Goal: Task Accomplishment & Management: Manage account settings

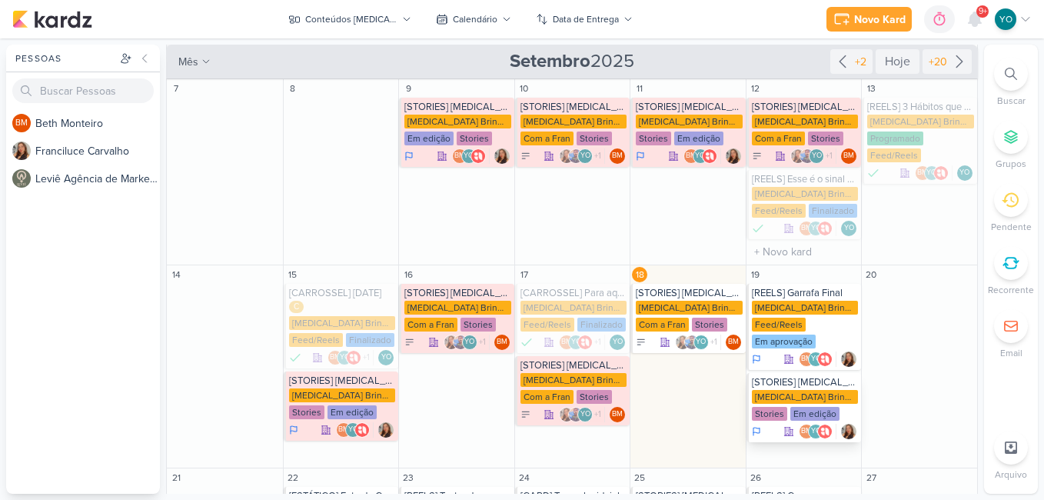
scroll to position [231, 0]
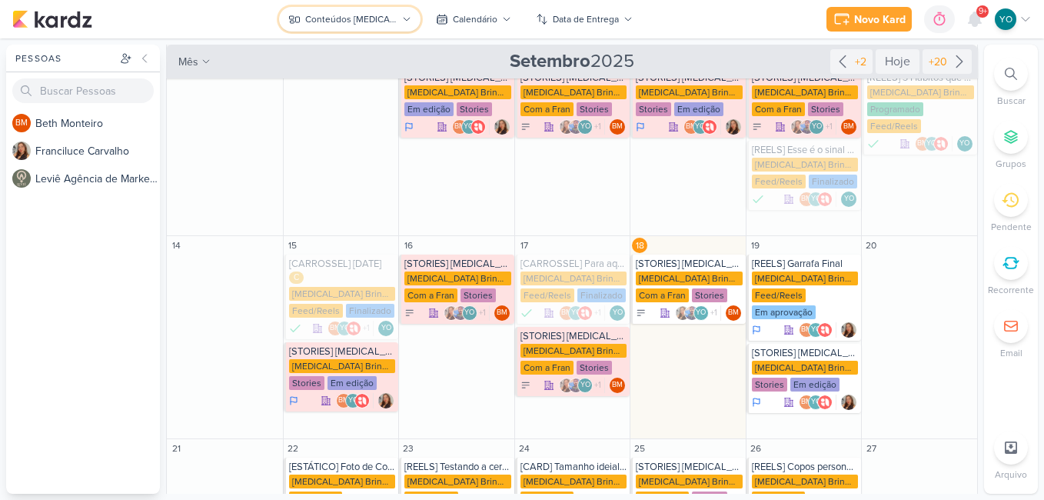
click at [361, 25] on div "Conteúdos [MEDICAL_DATA] Brindes PF" at bounding box center [351, 19] width 92 height 14
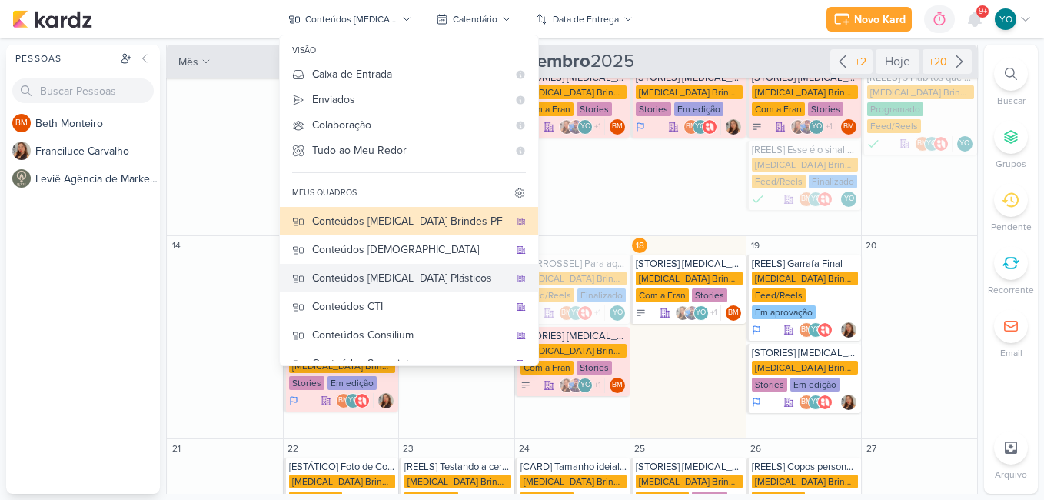
click at [405, 278] on div "Conteúdos [MEDICAL_DATA] Plásticos" at bounding box center [410, 278] width 197 height 16
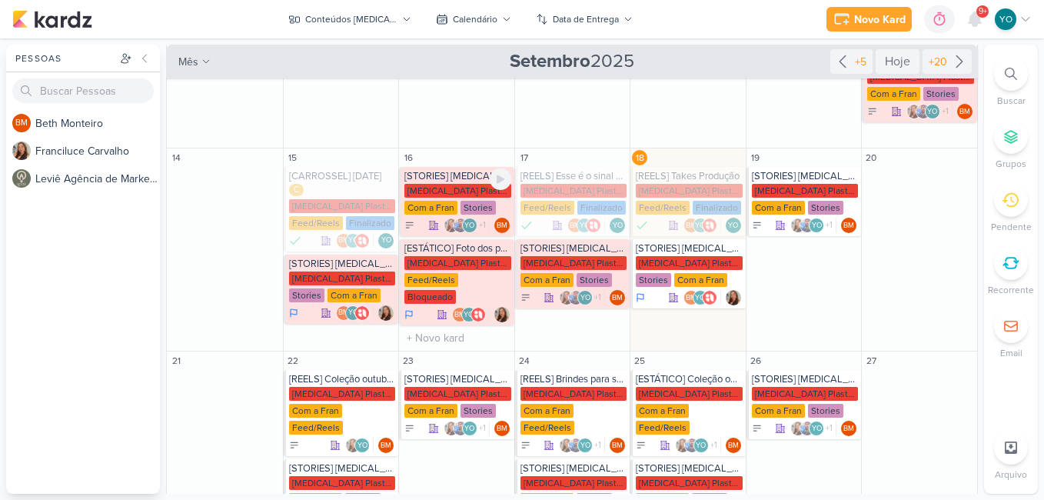
scroll to position [158, 0]
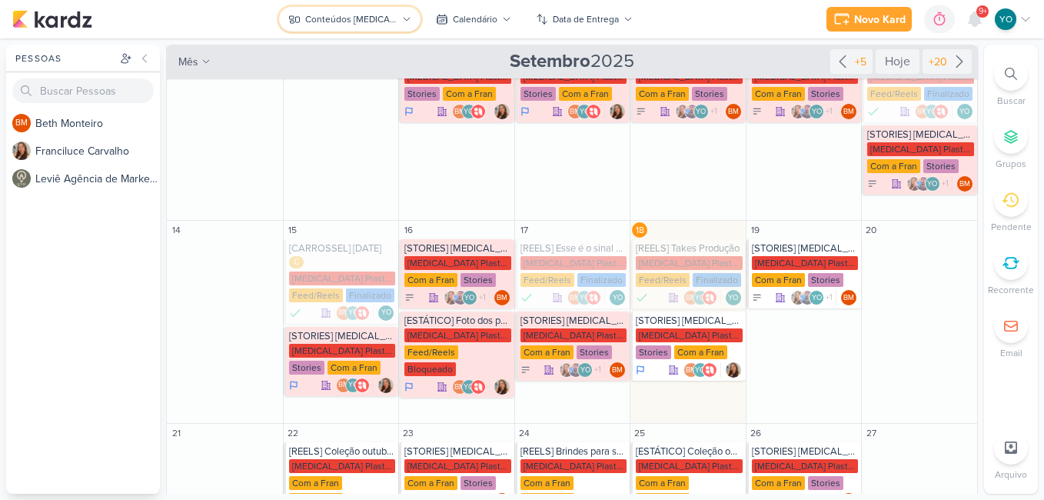
click at [401, 9] on button "Conteúdos [MEDICAL_DATA] Plásticos" at bounding box center [349, 19] width 141 height 25
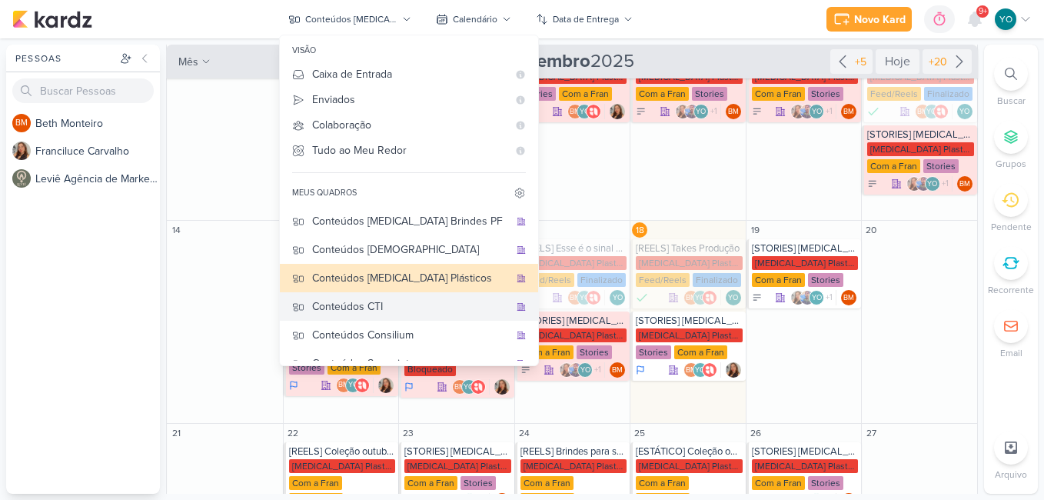
click at [413, 308] on div "Conteúdos CTI" at bounding box center [410, 306] width 197 height 16
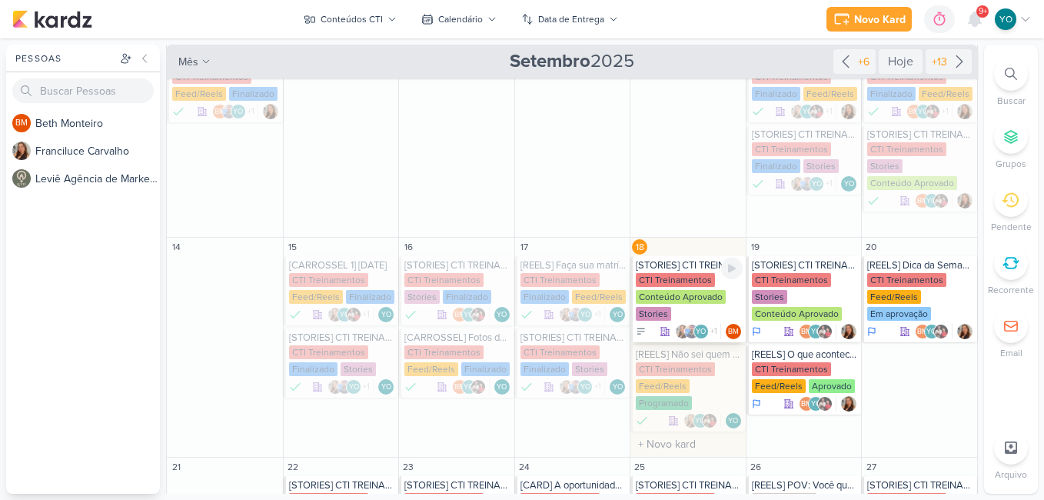
click at [690, 293] on div "Conteúdo Aprovado" at bounding box center [681, 297] width 90 height 14
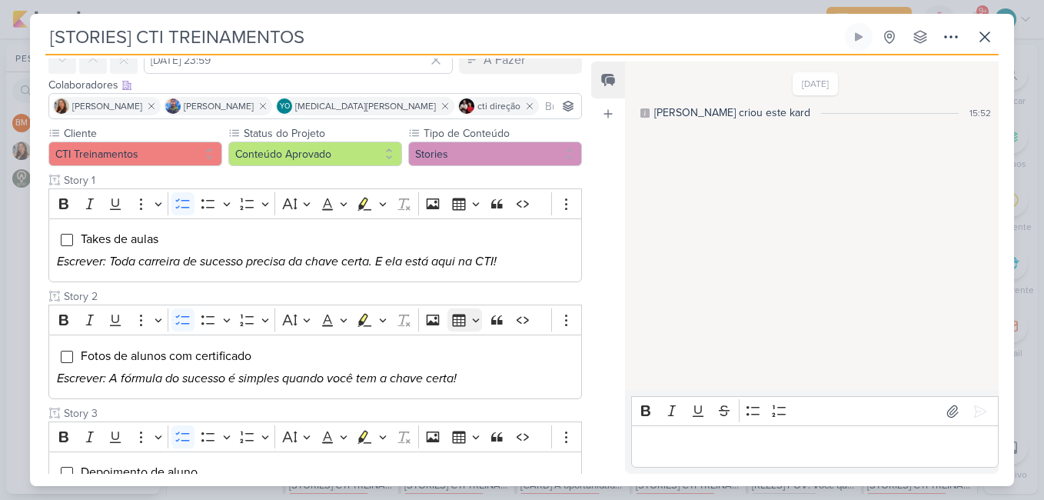
scroll to position [231, 0]
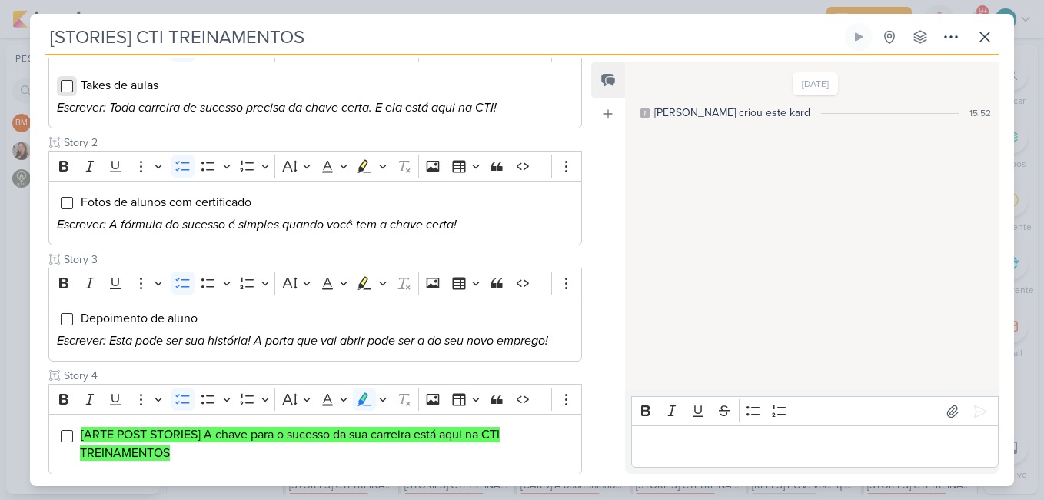
click at [65, 83] on input "Editor editing area: main" at bounding box center [67, 86] width 12 height 12
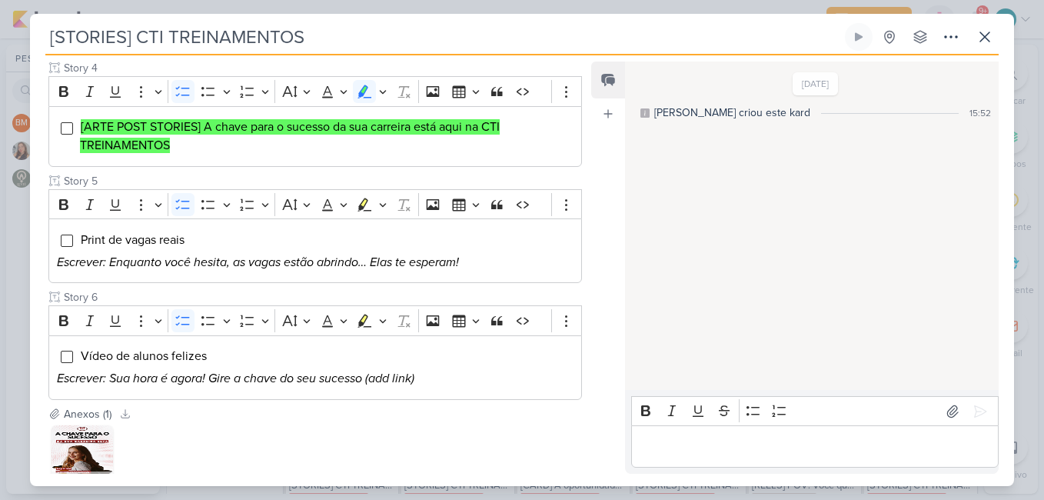
scroll to position [640, 0]
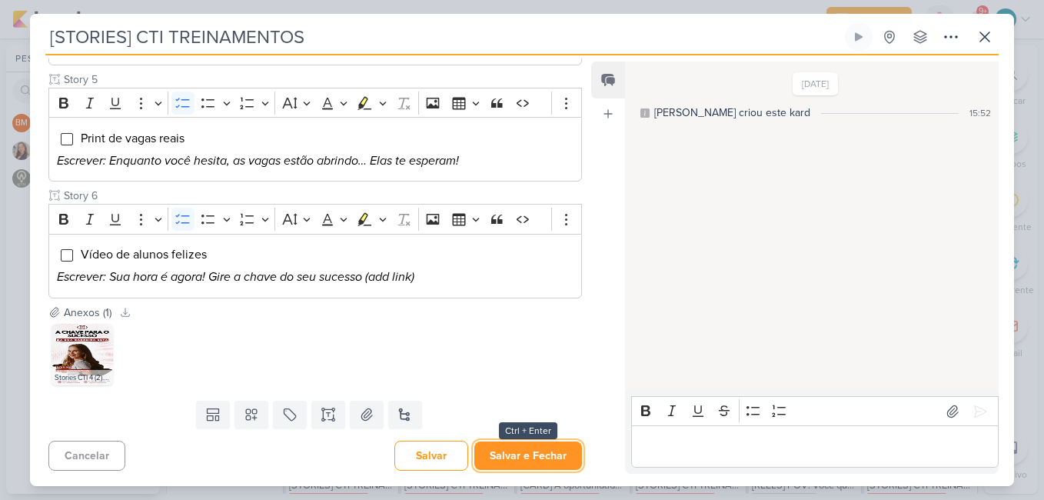
click at [550, 450] on button "Salvar e Fechar" at bounding box center [528, 455] width 108 height 28
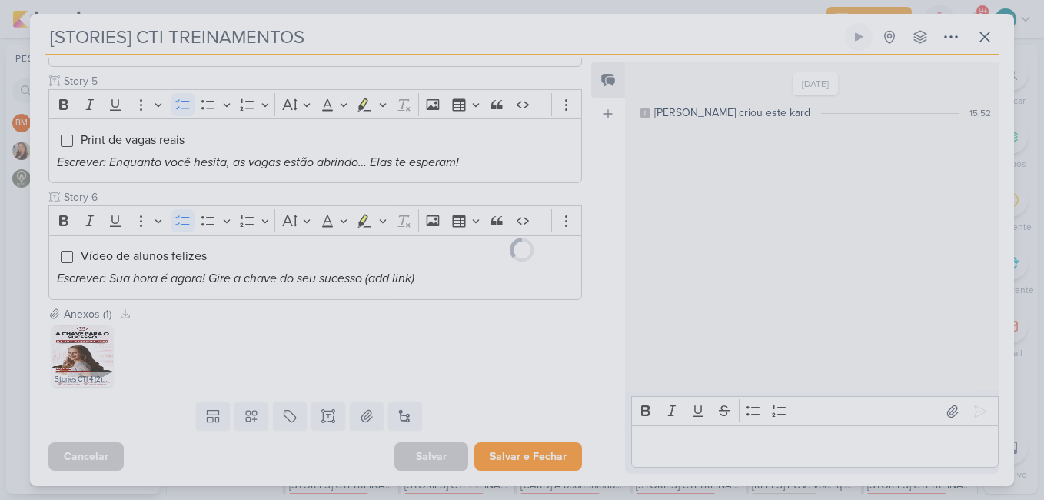
scroll to position [638, 0]
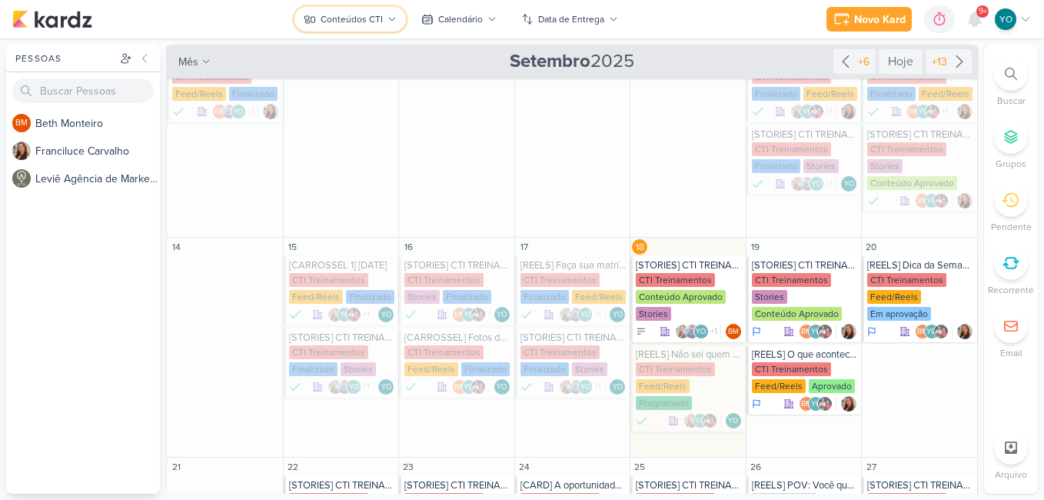
click at [374, 22] on div "Conteúdos CTI" at bounding box center [352, 19] width 62 height 14
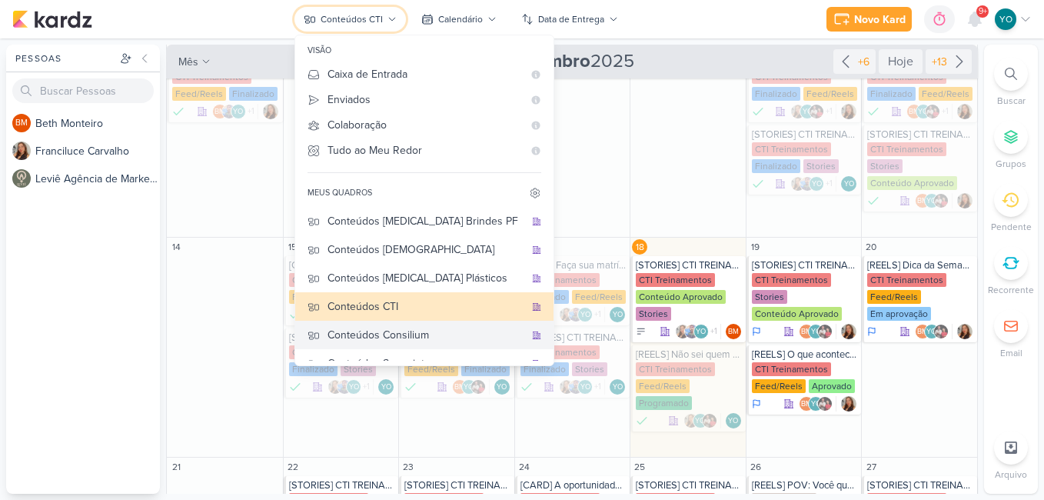
scroll to position [102, 0]
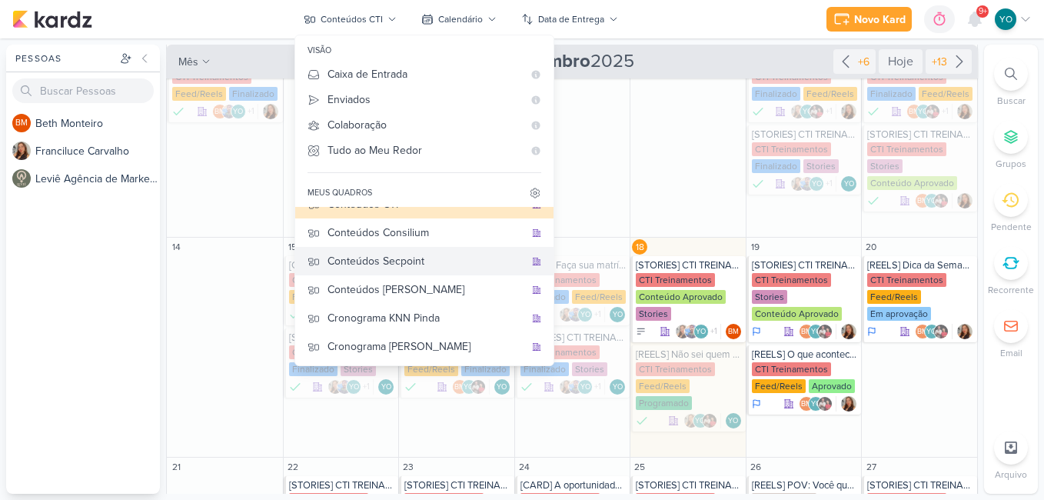
click at [409, 261] on div "Conteúdos Secpoint" at bounding box center [425, 261] width 197 height 16
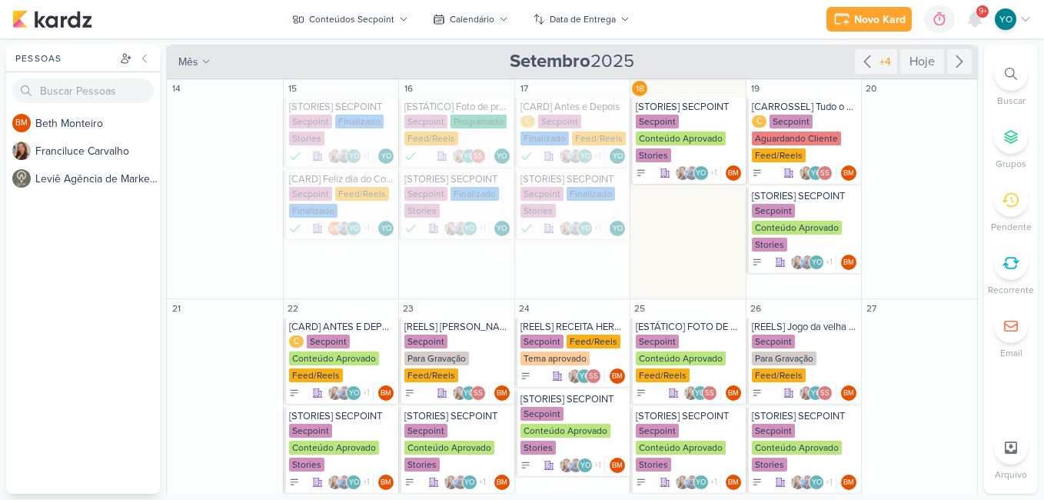
scroll to position [89, 0]
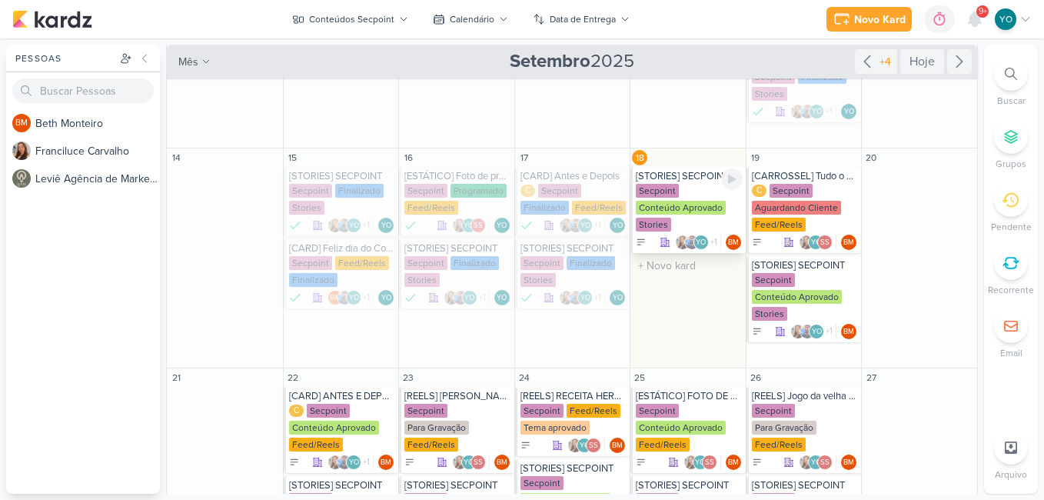
click at [703, 208] on div "Conteúdo Aprovado" at bounding box center [681, 208] width 90 height 14
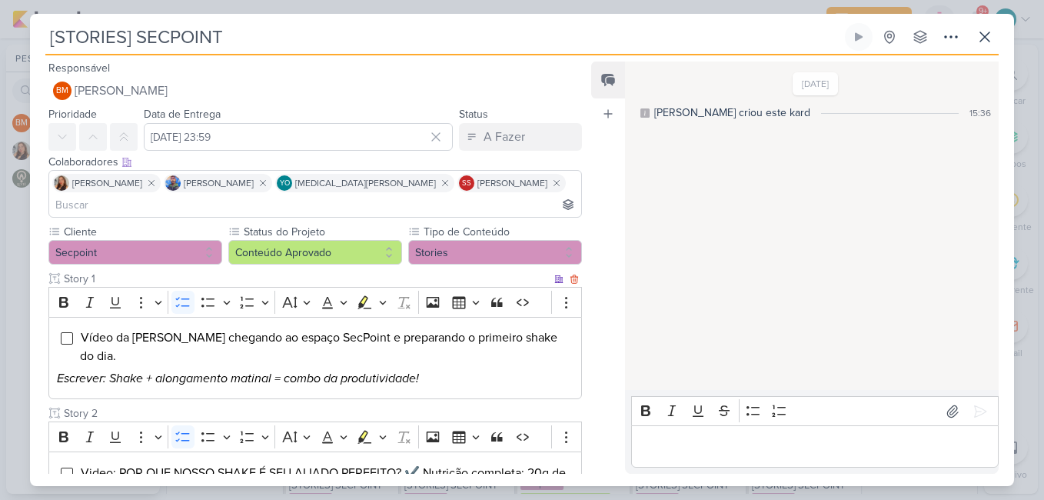
scroll to position [77, 0]
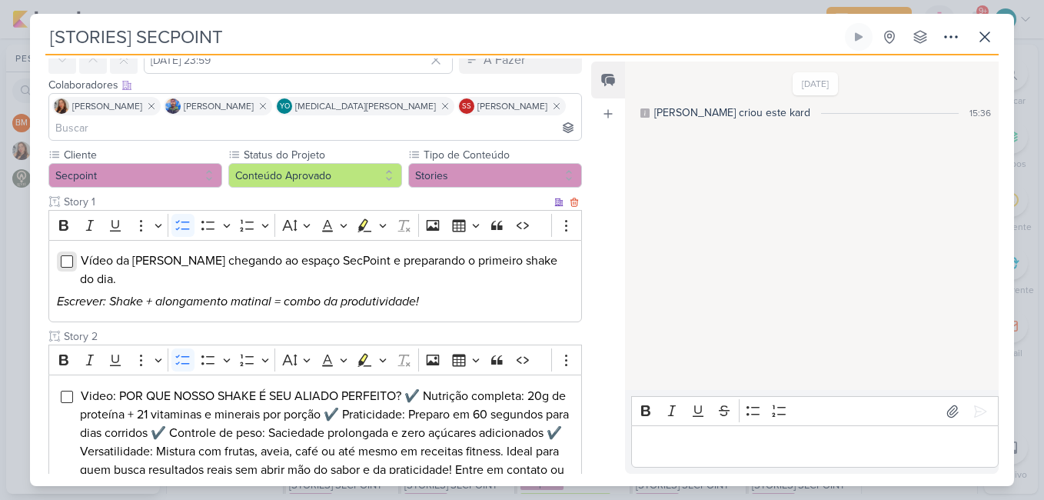
click at [65, 255] on input "Editor editing area: main" at bounding box center [67, 261] width 12 height 12
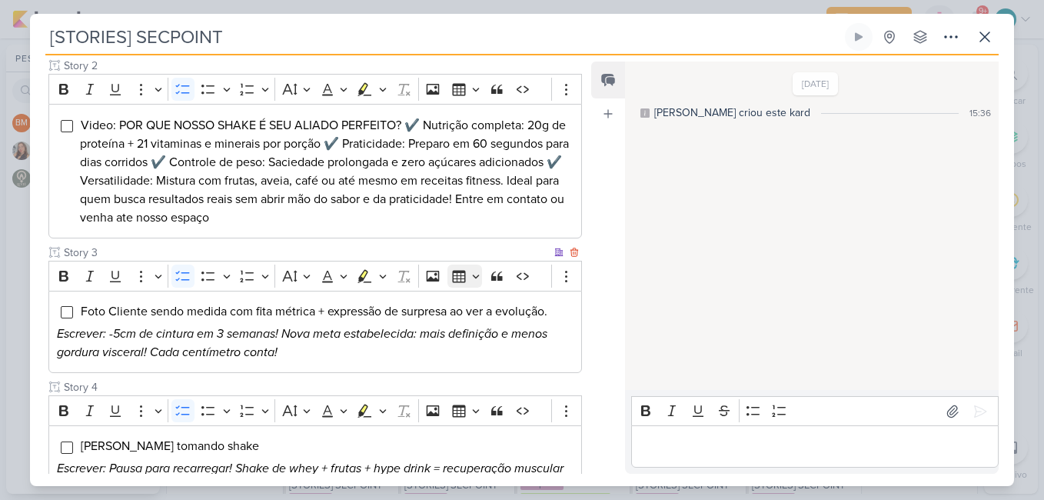
scroll to position [197, 0]
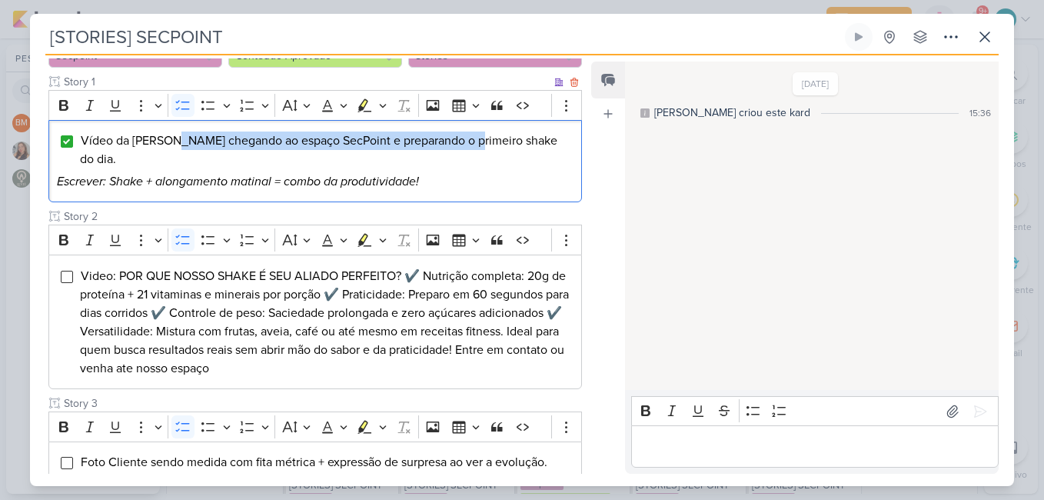
drag, startPoint x: 473, startPoint y: 118, endPoint x: 177, endPoint y: 124, distance: 296.7
click at [177, 133] on span "Vídeo da [PERSON_NAME] chegando ao espaço SecPoint e preparando o primeiro shak…" at bounding box center [318, 150] width 477 height 34
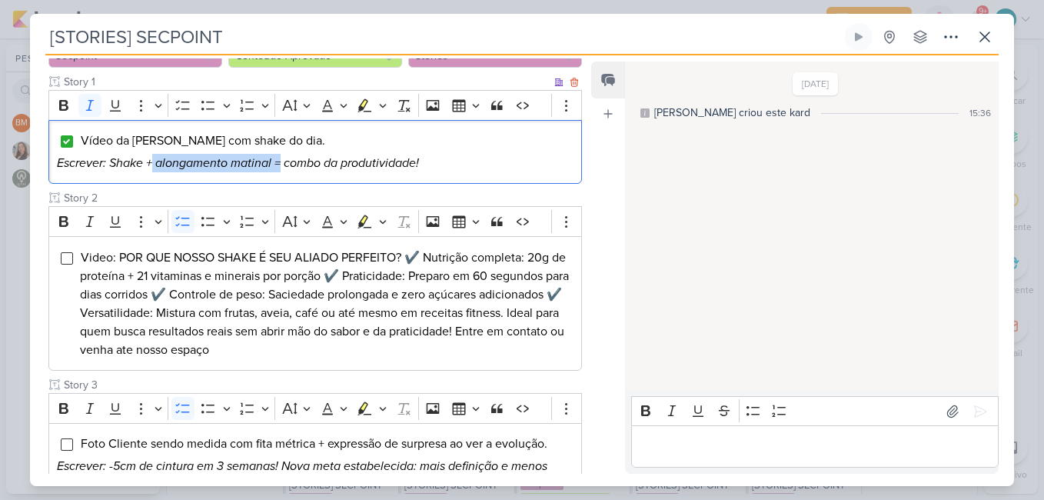
drag, startPoint x: 153, startPoint y: 141, endPoint x: 281, endPoint y: 136, distance: 127.7
click at [281, 155] on icon "Escrever: Shake + alongamento matinal = combo da produtividade!" at bounding box center [238, 162] width 362 height 15
click at [261, 155] on icon "Escrever: Shake cremoso e saboroso = combo da produtividade!" at bounding box center [232, 162] width 351 height 15
drag, startPoint x: 376, startPoint y: 145, endPoint x: 408, endPoint y: 145, distance: 32.3
click at [408, 155] on icon "Escrever: Shake cremoso e saboroso = combo da produtividade!" at bounding box center [232, 162] width 351 height 15
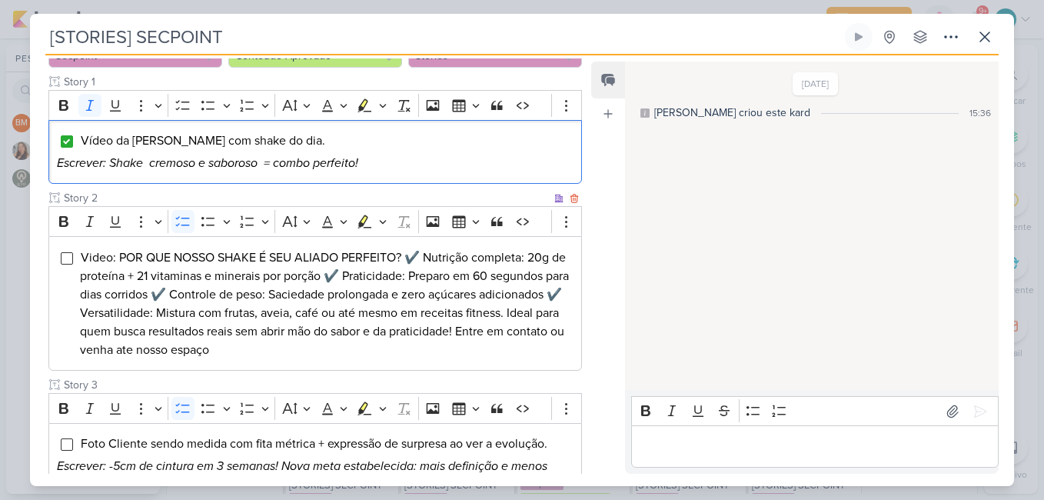
scroll to position [427, 0]
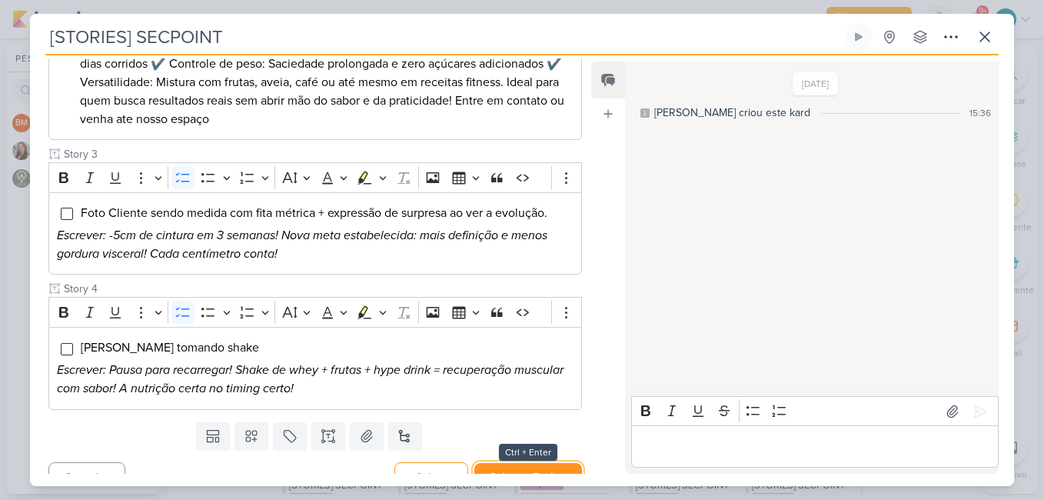
click at [533, 463] on button "Salvar e Fechar" at bounding box center [528, 477] width 108 height 28
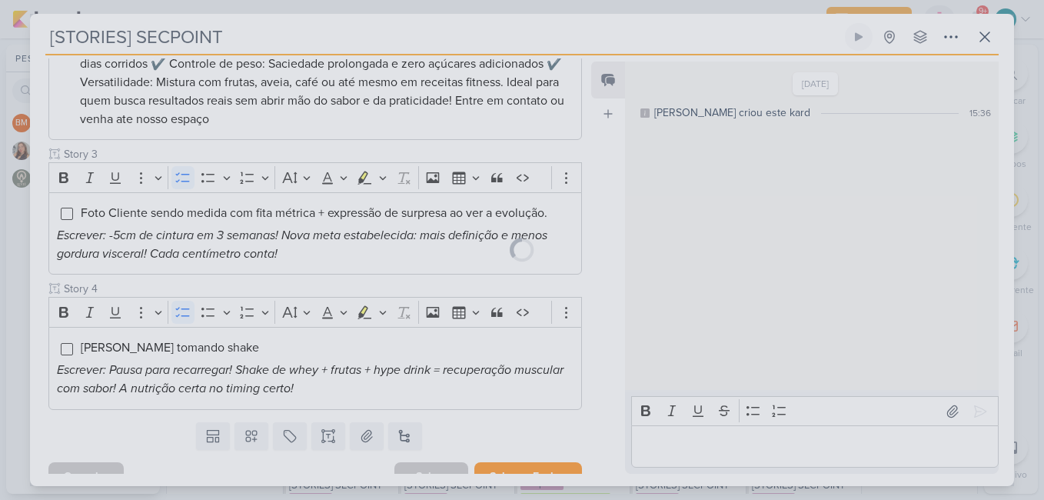
scroll to position [426, 0]
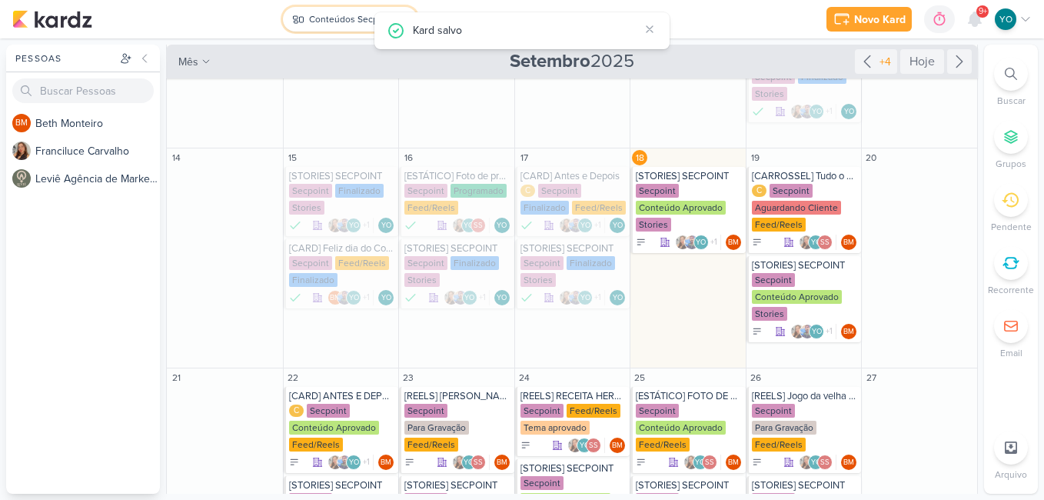
click at [322, 17] on div "Conteúdos Secpoint" at bounding box center [351, 19] width 85 height 14
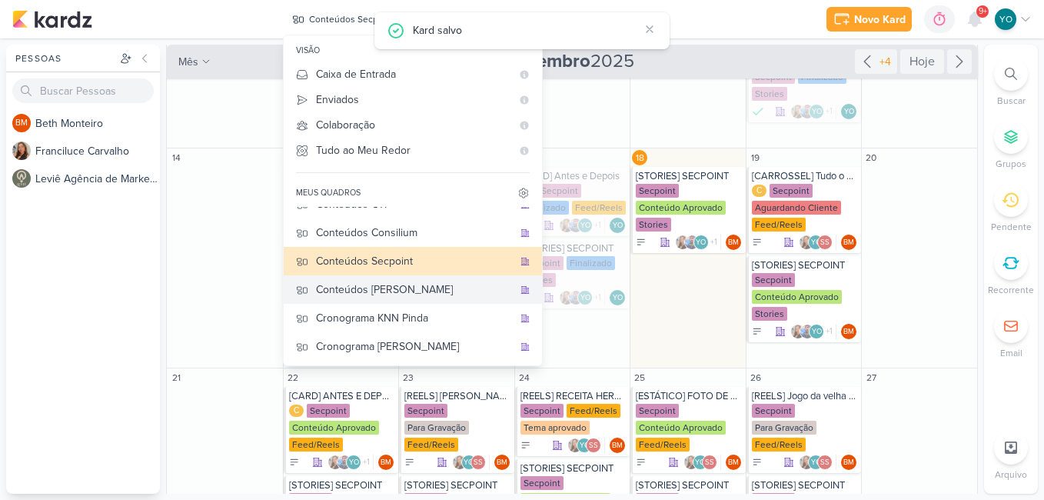
click at [424, 287] on div "Conteúdos [PERSON_NAME]" at bounding box center [414, 289] width 197 height 16
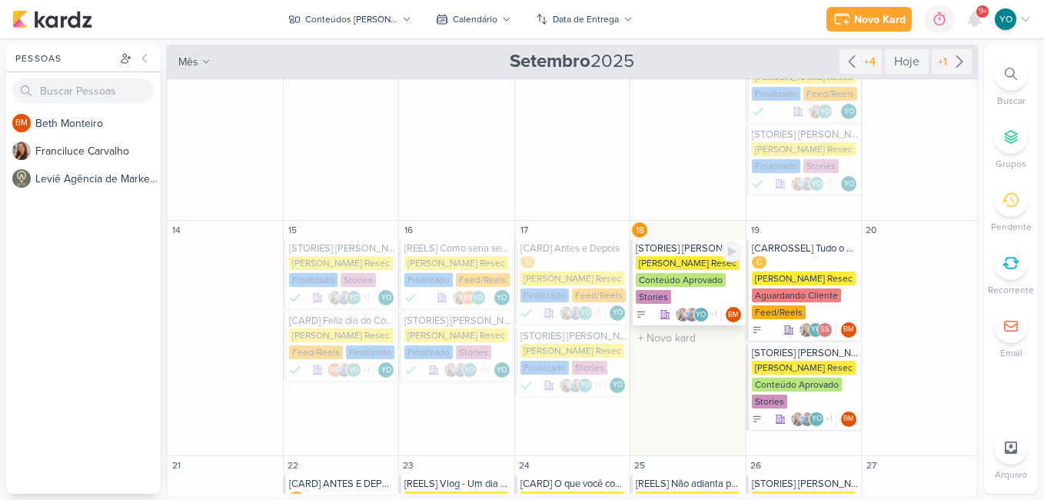
click at [693, 268] on div "[PERSON_NAME] Resec" at bounding box center [688, 263] width 104 height 14
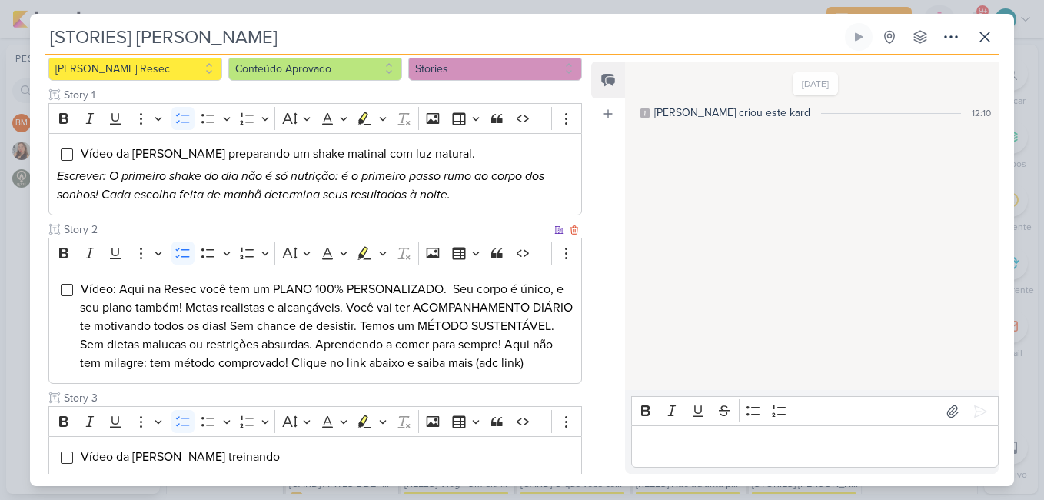
scroll to position [154, 0]
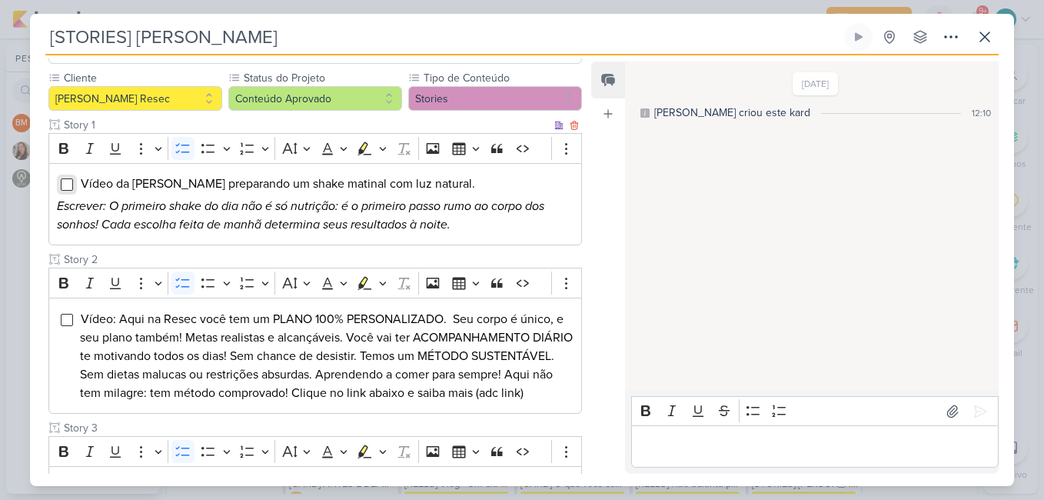
click at [67, 178] on input "Editor editing area: main" at bounding box center [67, 184] width 12 height 12
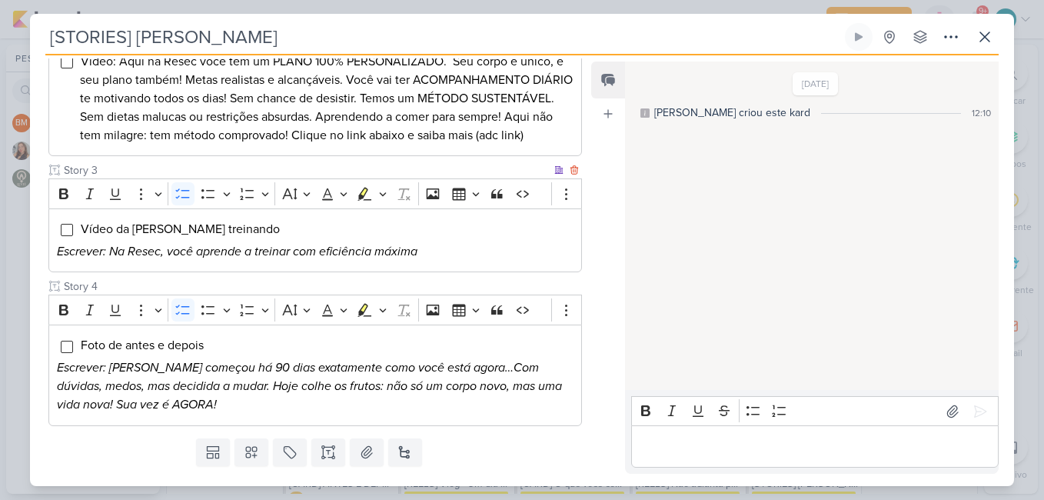
scroll to position [446, 0]
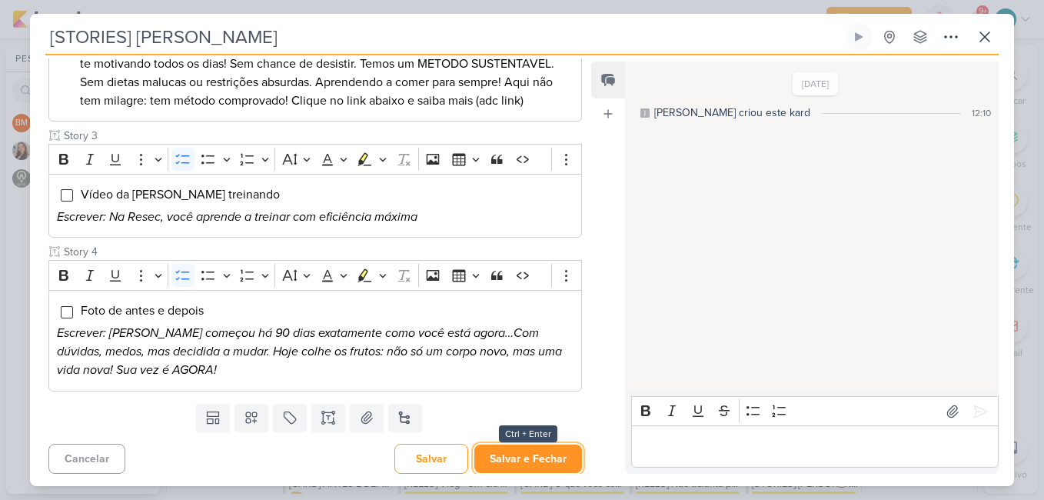
click at [532, 453] on button "Salvar e Fechar" at bounding box center [528, 458] width 108 height 28
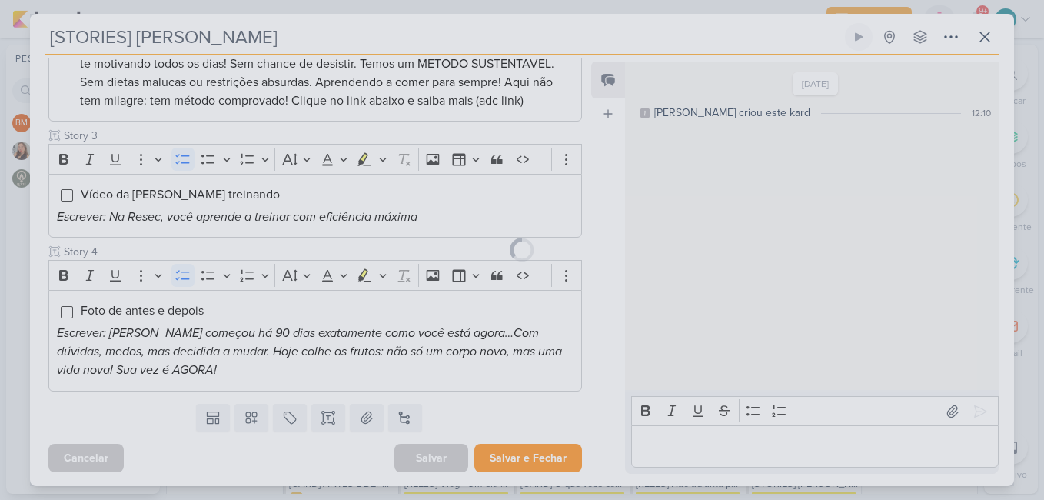
scroll to position [444, 0]
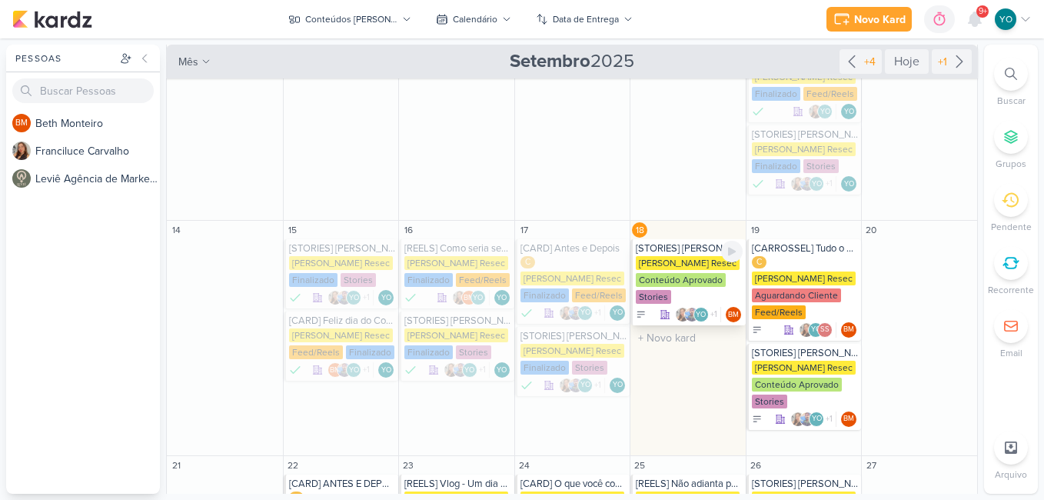
click at [686, 269] on div "[PERSON_NAME] Resec" at bounding box center [688, 263] width 104 height 14
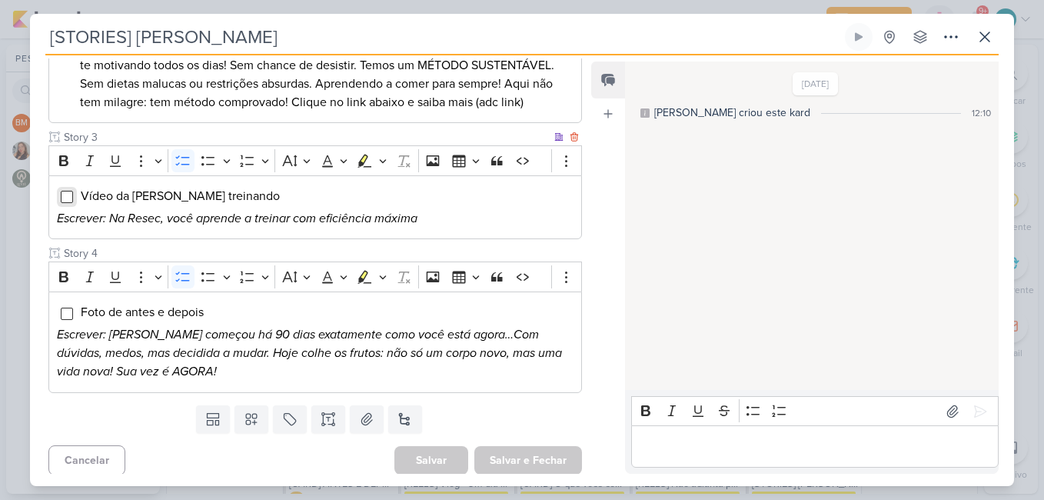
click at [66, 197] on input "Editor editing area: main" at bounding box center [67, 197] width 12 height 12
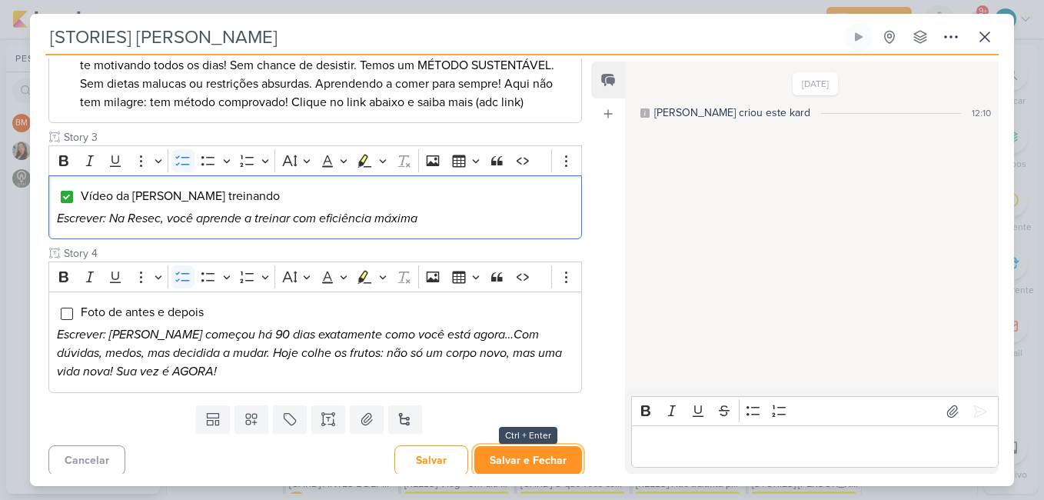
click at [530, 450] on button "Salvar e Fechar" at bounding box center [528, 460] width 108 height 28
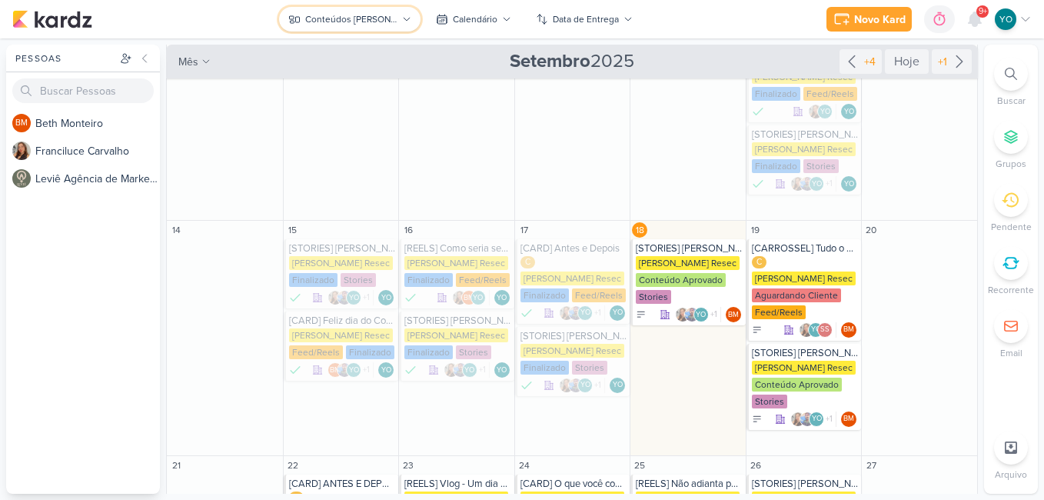
click at [321, 22] on div "Conteúdos [PERSON_NAME]" at bounding box center [351, 19] width 92 height 14
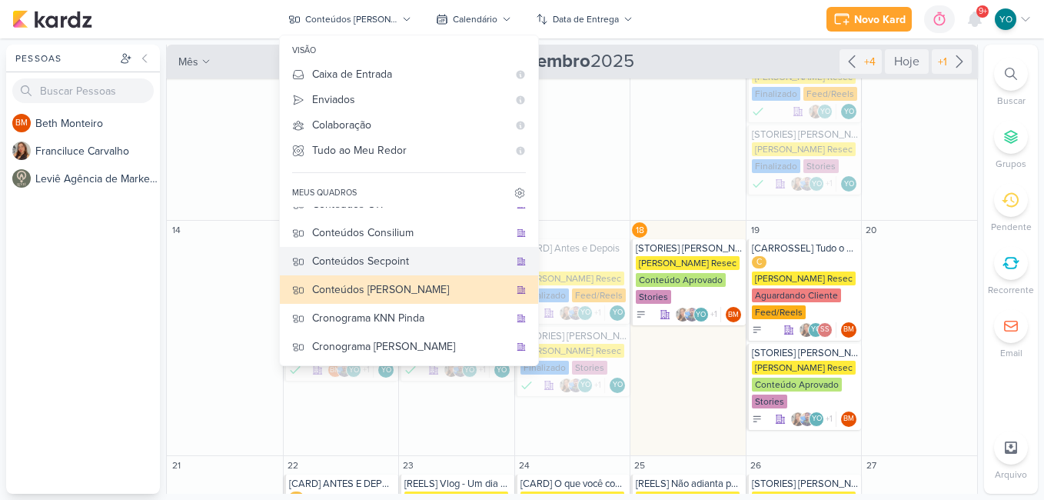
click at [418, 262] on div "Conteúdos Secpoint" at bounding box center [410, 261] width 197 height 16
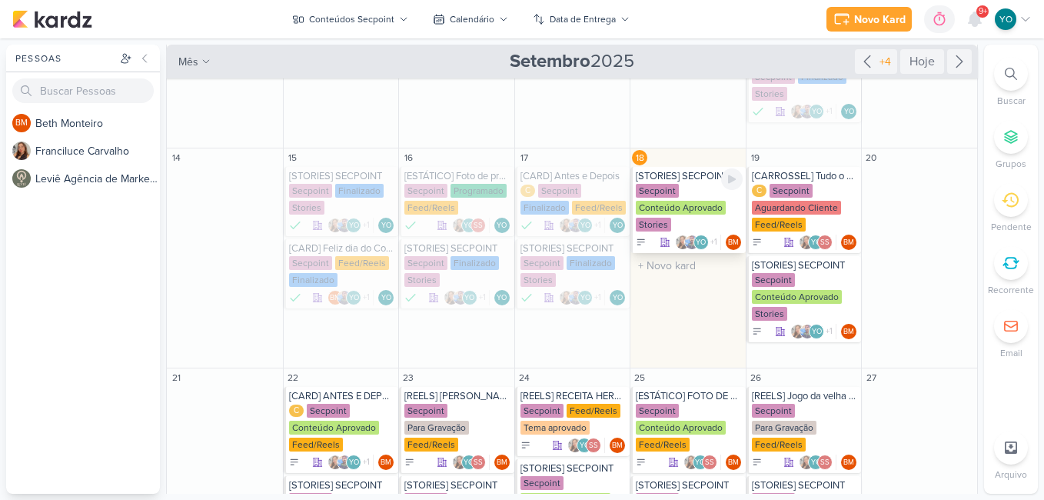
click at [697, 208] on div "Conteúdo Aprovado" at bounding box center [681, 208] width 90 height 14
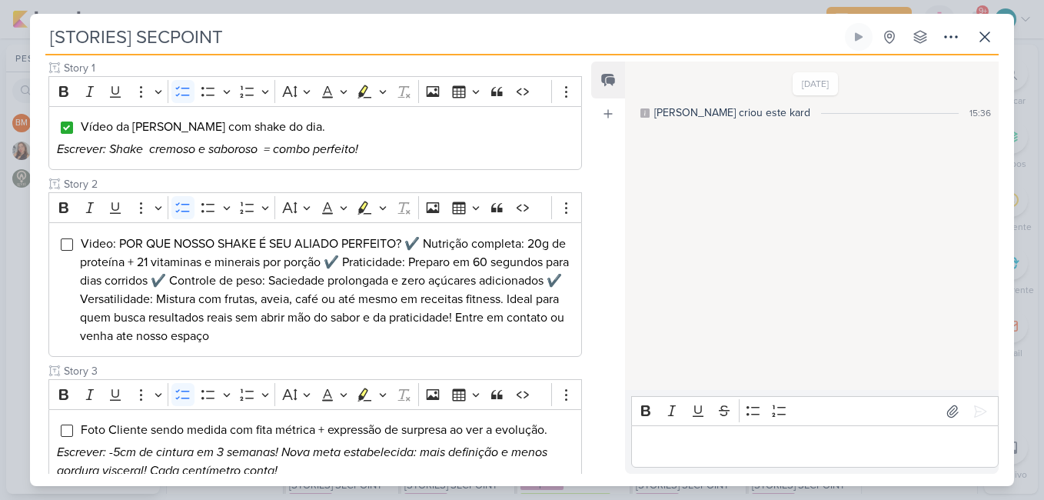
scroll to position [307, 0]
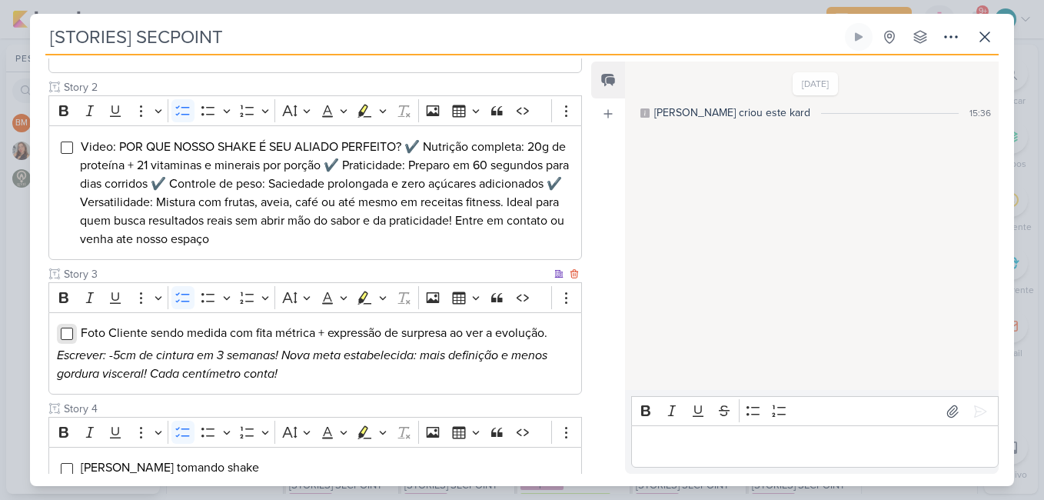
click at [71, 327] on input "Editor editing area: main" at bounding box center [67, 333] width 12 height 12
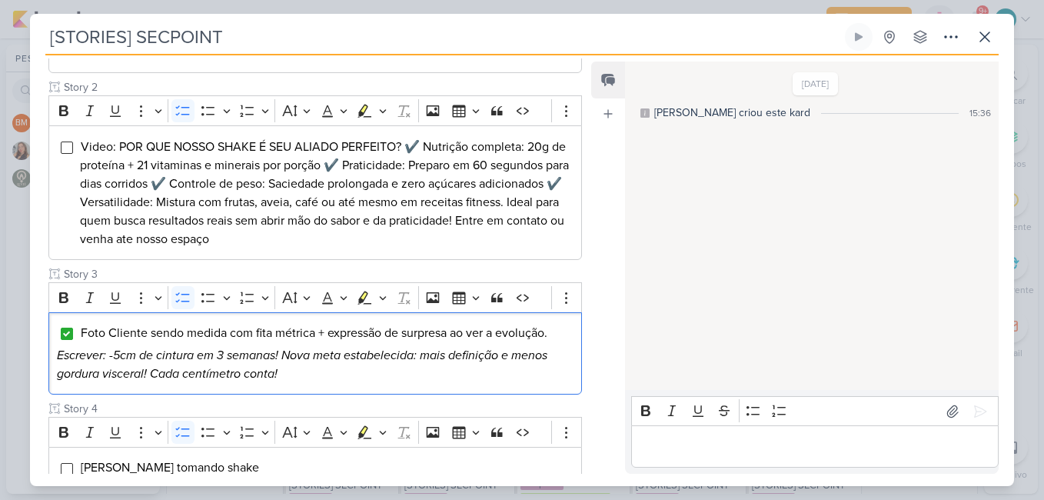
scroll to position [427, 0]
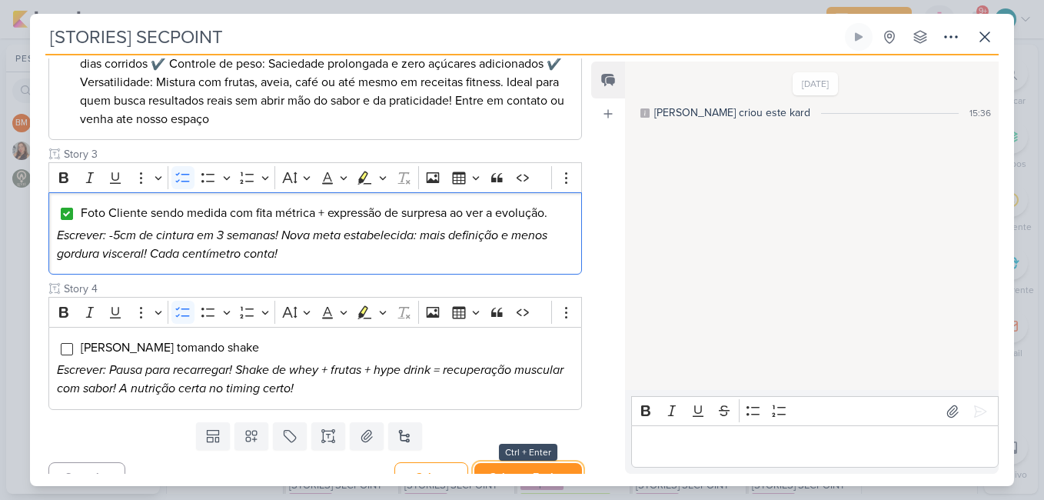
click at [543, 463] on button "Salvar e Fechar" at bounding box center [528, 477] width 108 height 28
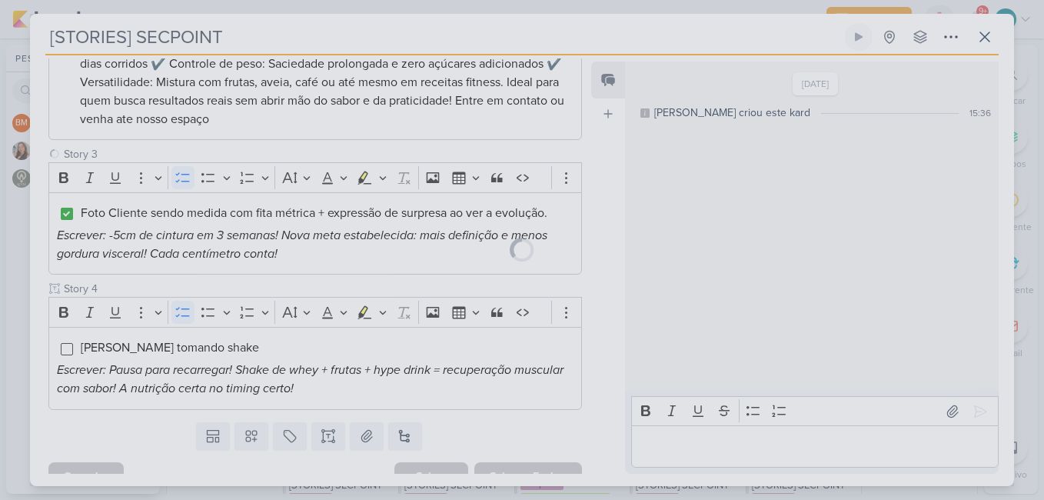
scroll to position [426, 0]
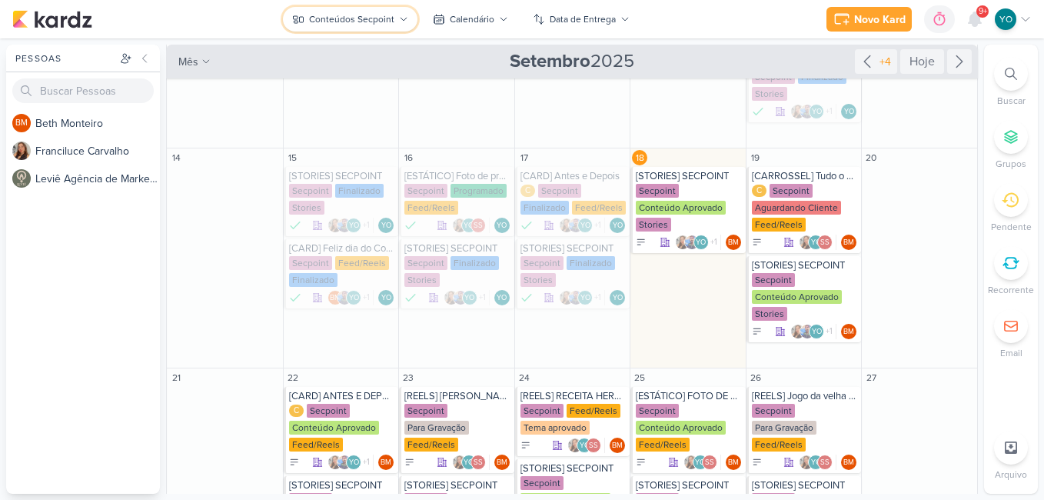
click at [345, 22] on div "Conteúdos Secpoint" at bounding box center [351, 19] width 85 height 14
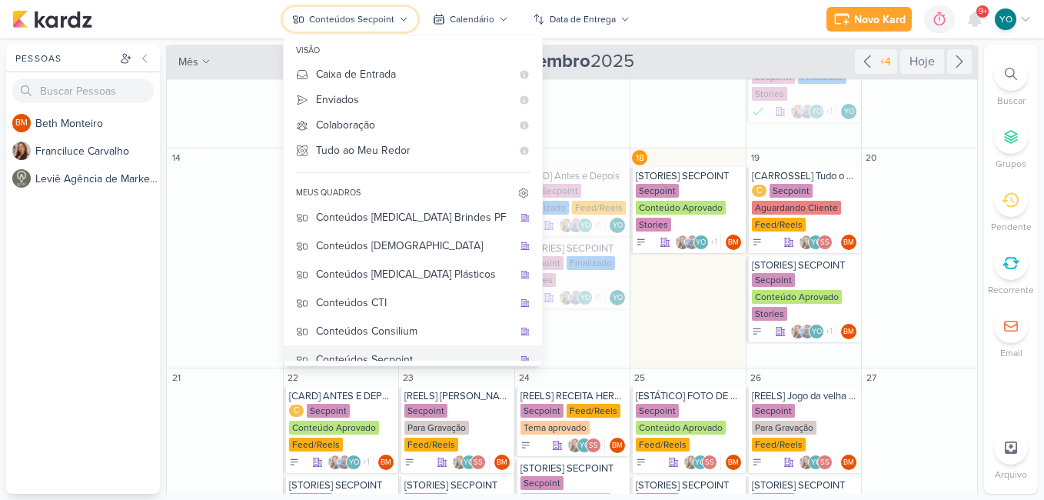
scroll to position [0, 0]
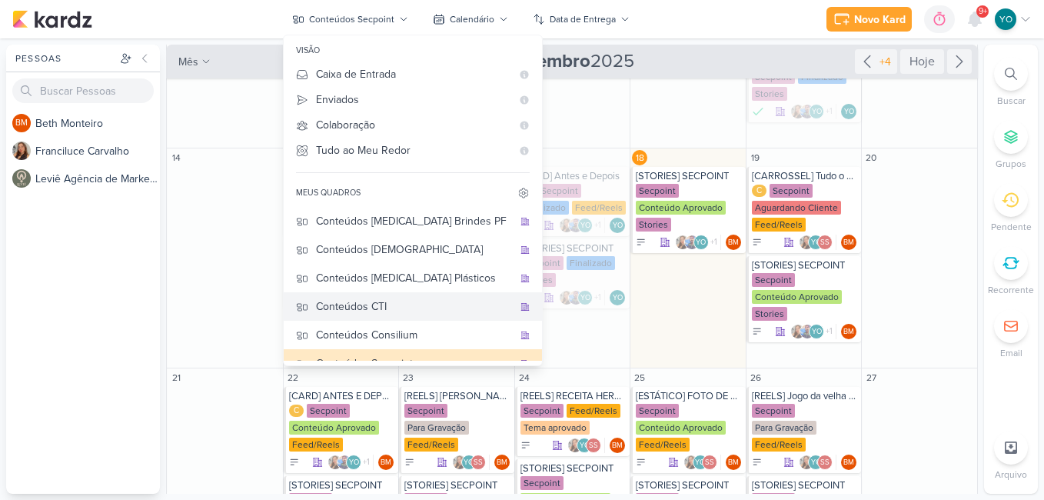
click at [417, 310] on div "Conteúdos CTI" at bounding box center [414, 306] width 197 height 16
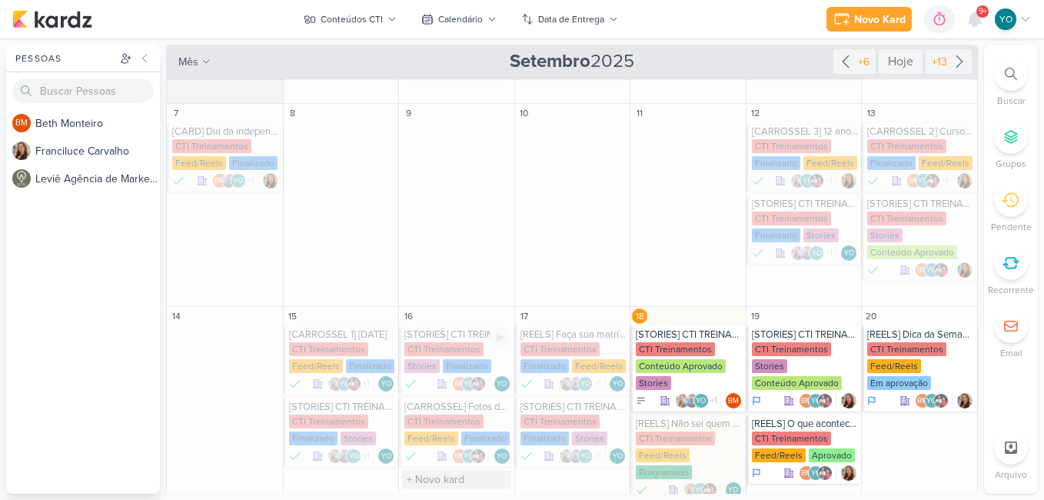
scroll to position [158, 0]
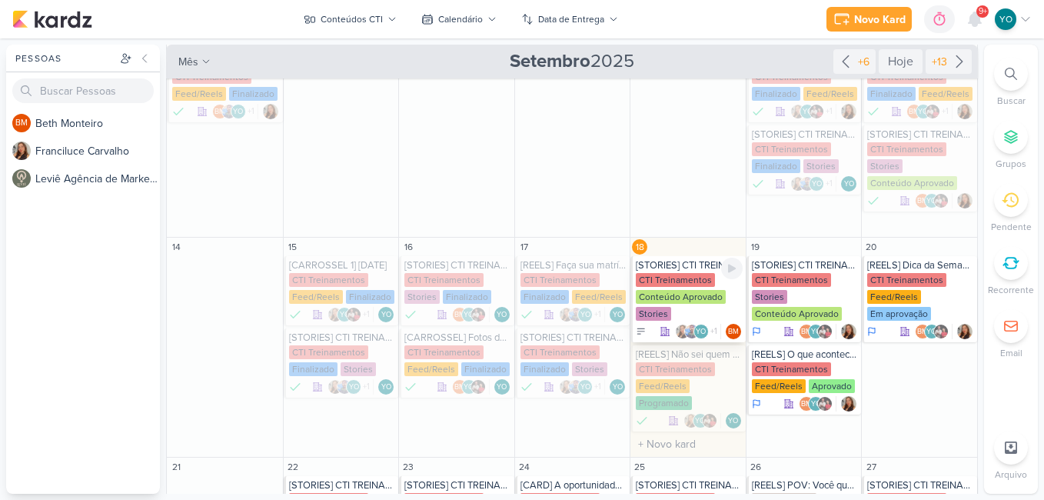
click at [691, 280] on div "CTI Treinamentos" at bounding box center [675, 280] width 79 height 14
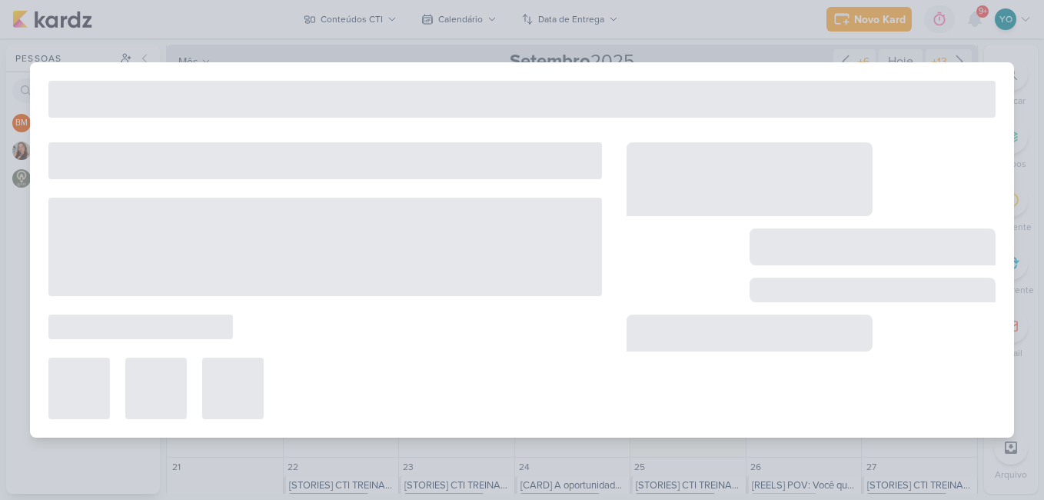
type input "[STORIES] CTI TREINAMENTOS"
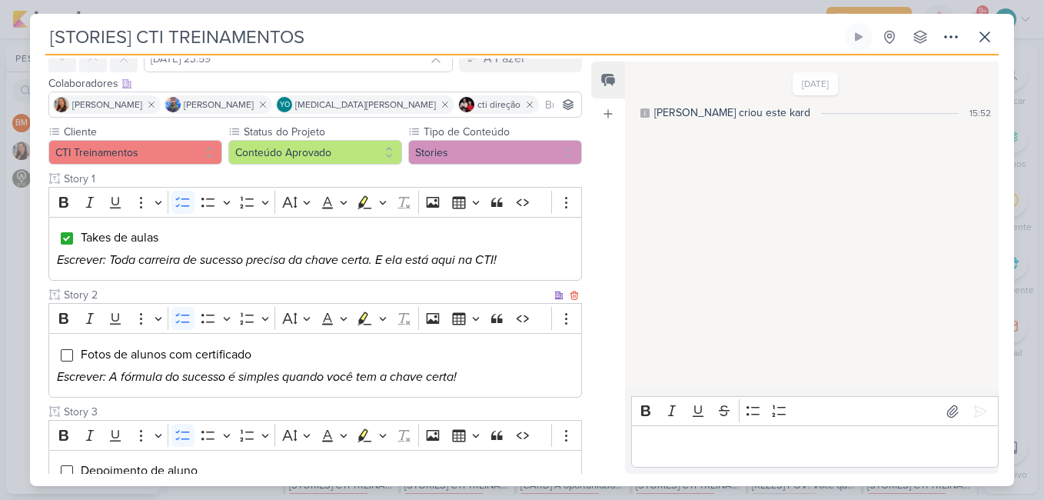
scroll to position [155, 0]
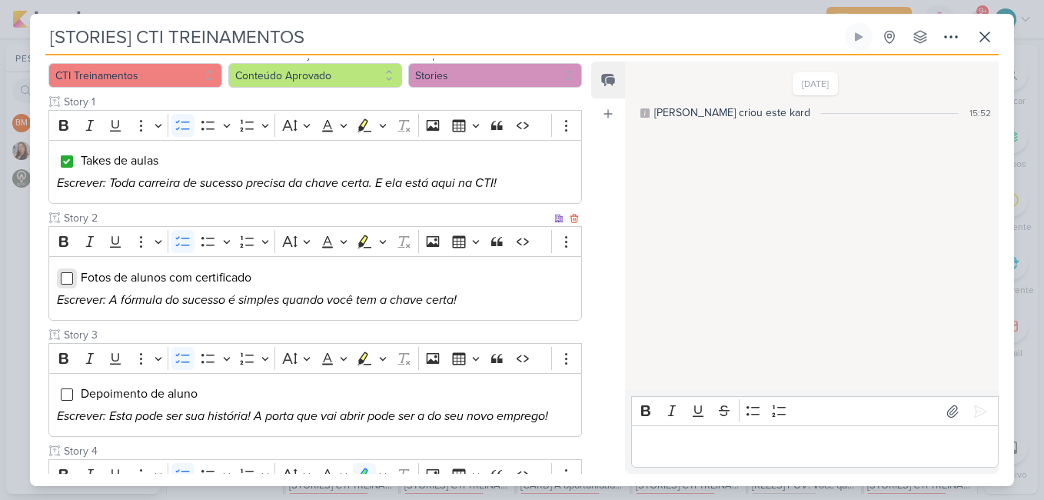
click at [65, 277] on input "Editor editing area: main" at bounding box center [67, 278] width 12 height 12
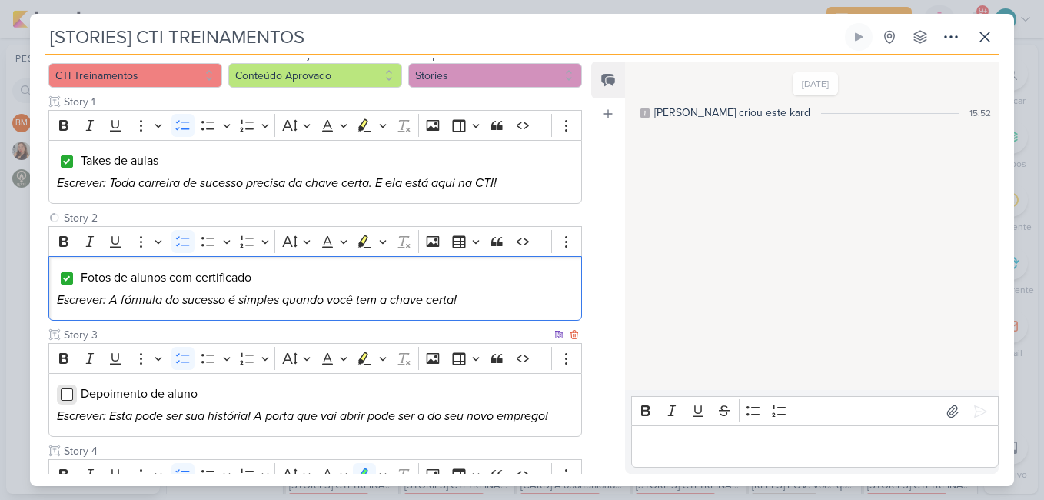
click at [71, 390] on input "Editor editing area: main" at bounding box center [67, 394] width 12 height 12
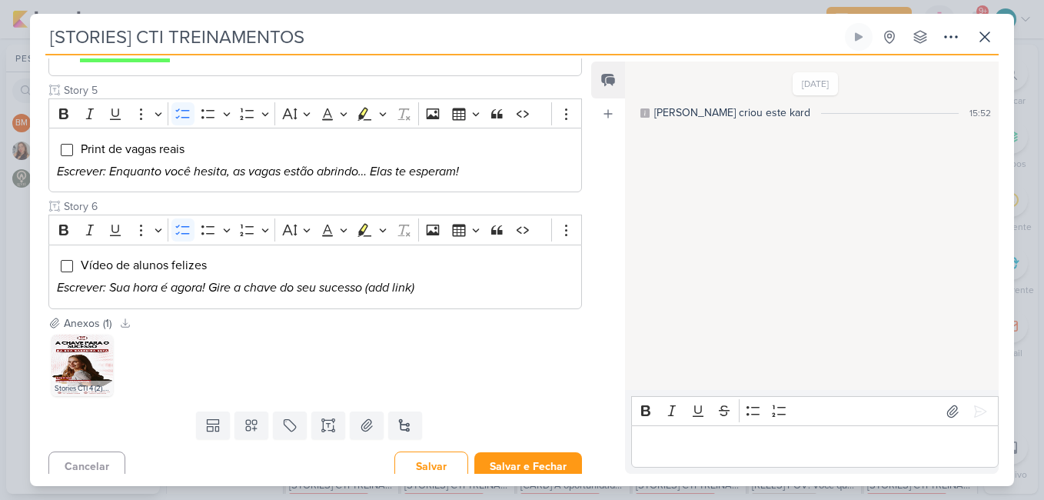
scroll to position [640, 0]
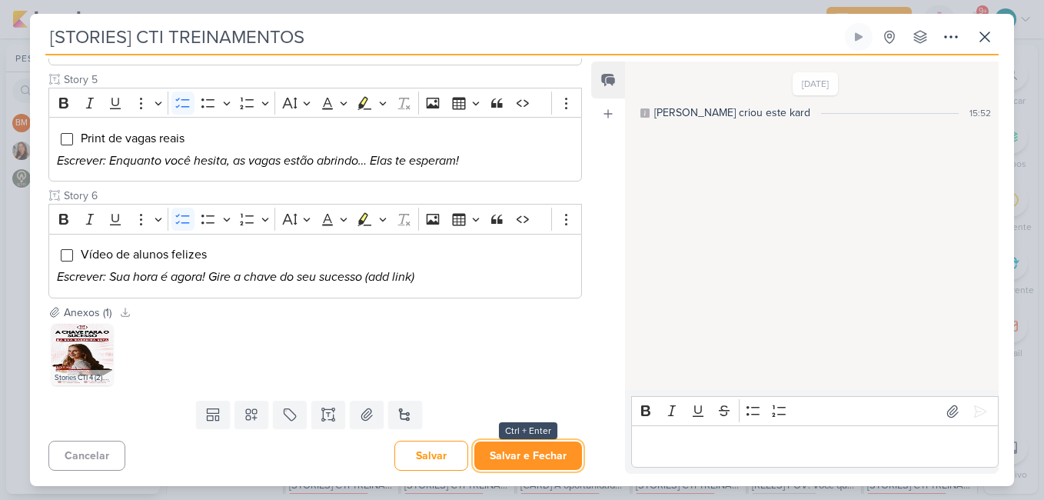
click at [530, 459] on button "Salvar e Fechar" at bounding box center [528, 455] width 108 height 28
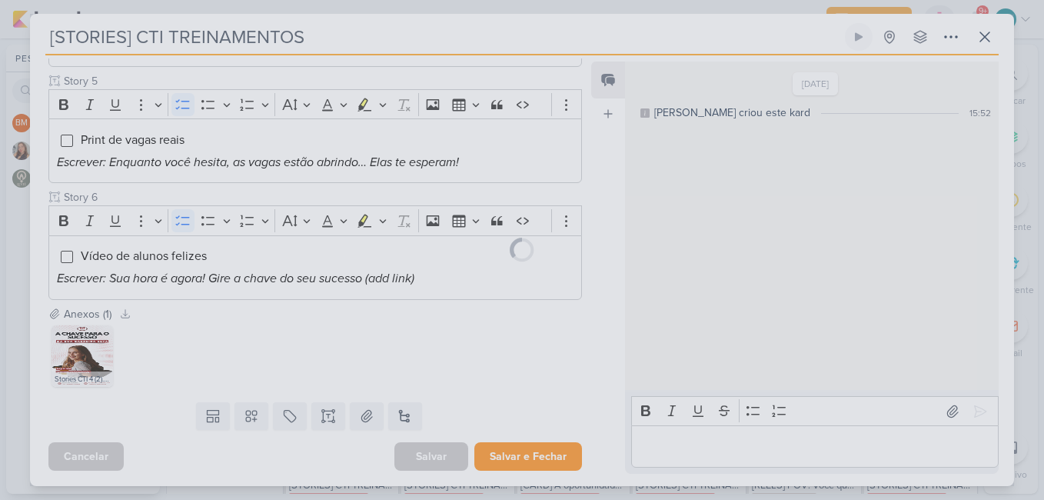
scroll to position [638, 0]
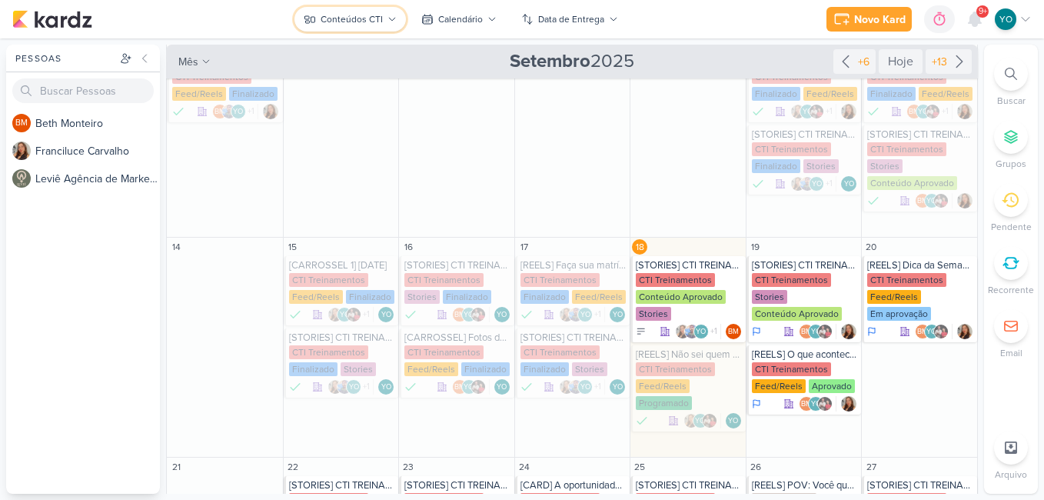
click at [384, 26] on button "Conteúdos CTI" at bounding box center [349, 19] width 111 height 25
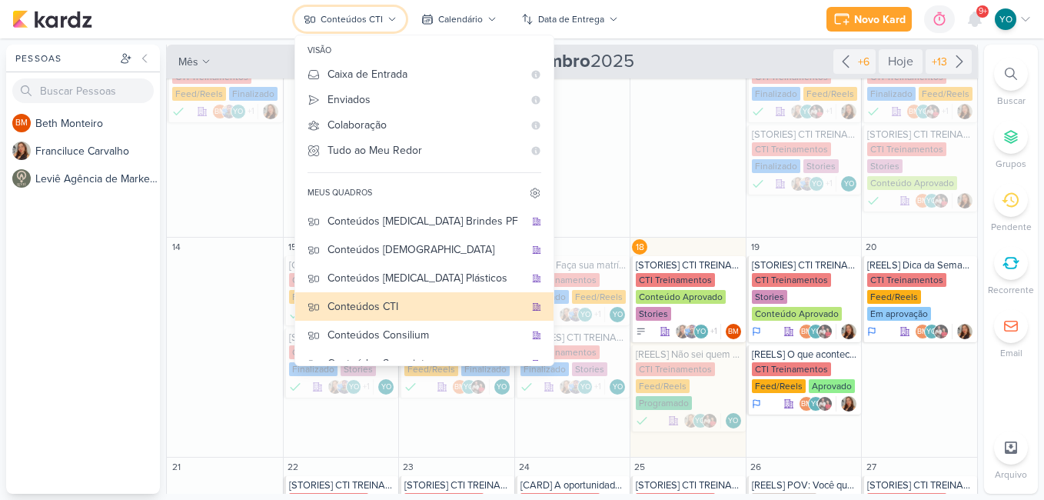
scroll to position [77, 0]
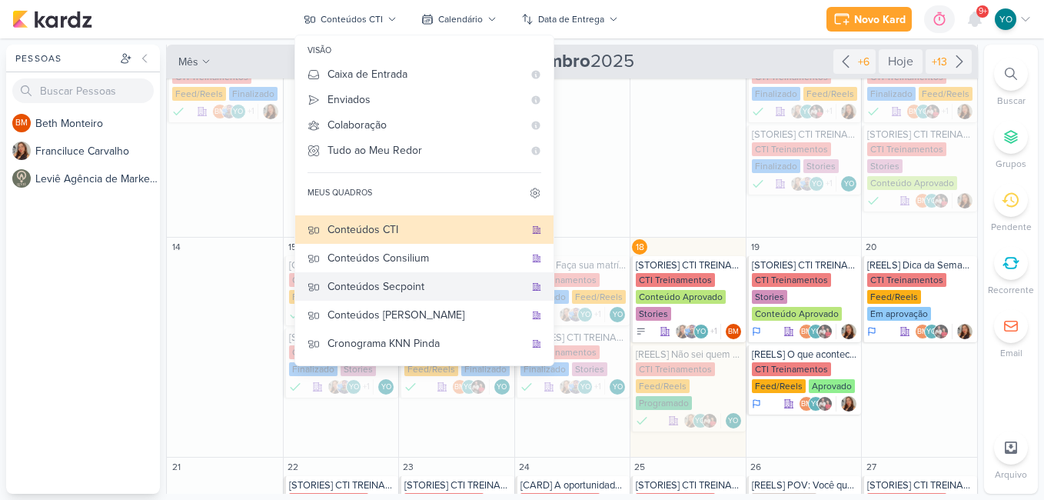
click at [436, 284] on div "Conteúdos Secpoint" at bounding box center [425, 286] width 197 height 16
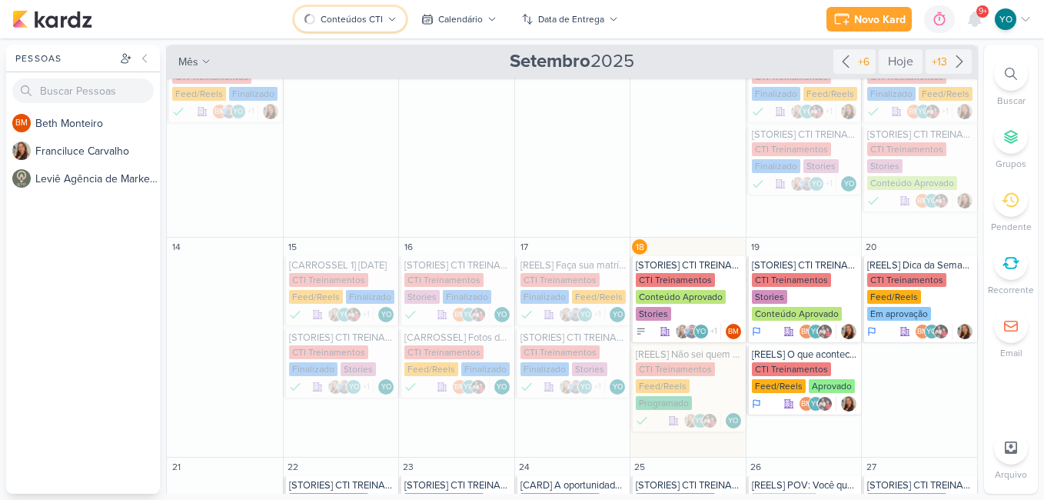
click at [380, 23] on div "Conteúdos CTI" at bounding box center [352, 19] width 62 height 14
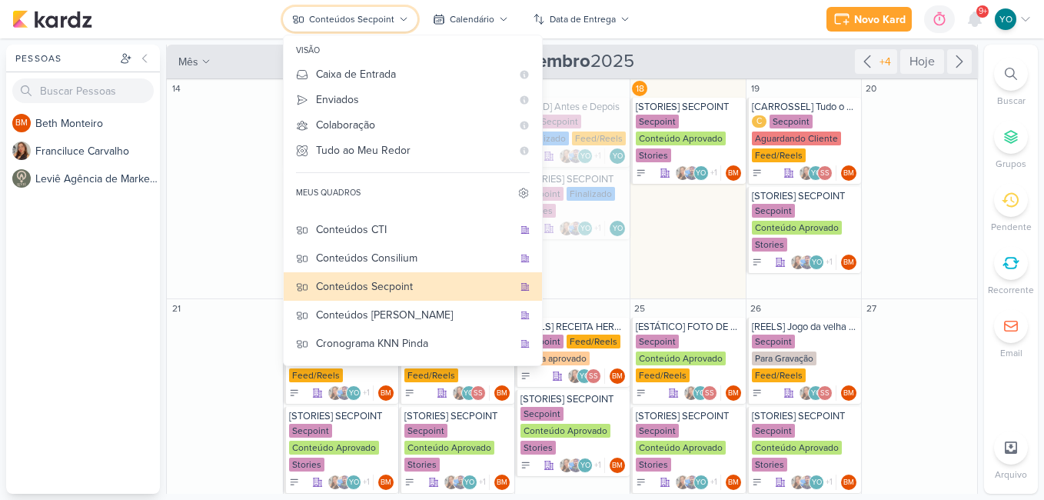
scroll to position [89, 0]
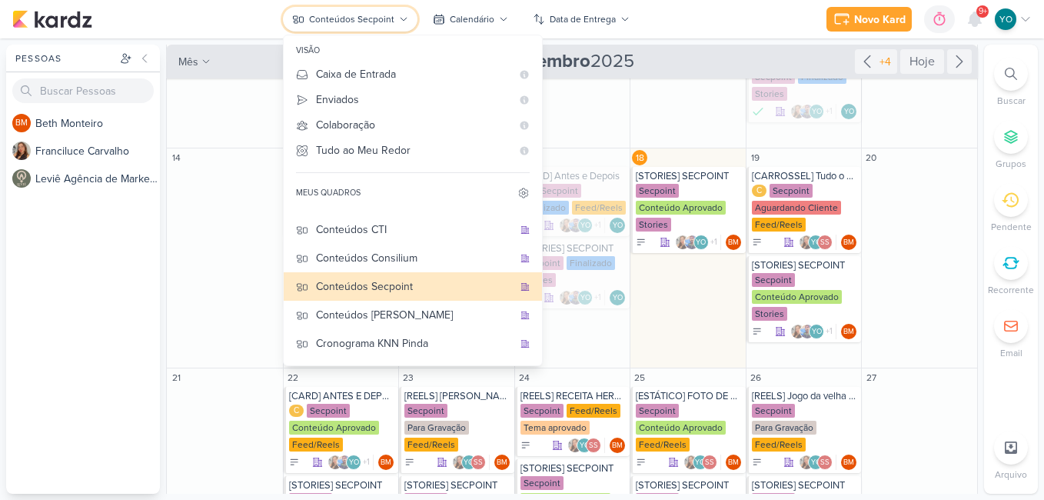
click at [368, 15] on div "Conteúdos Secpoint" at bounding box center [351, 19] width 85 height 14
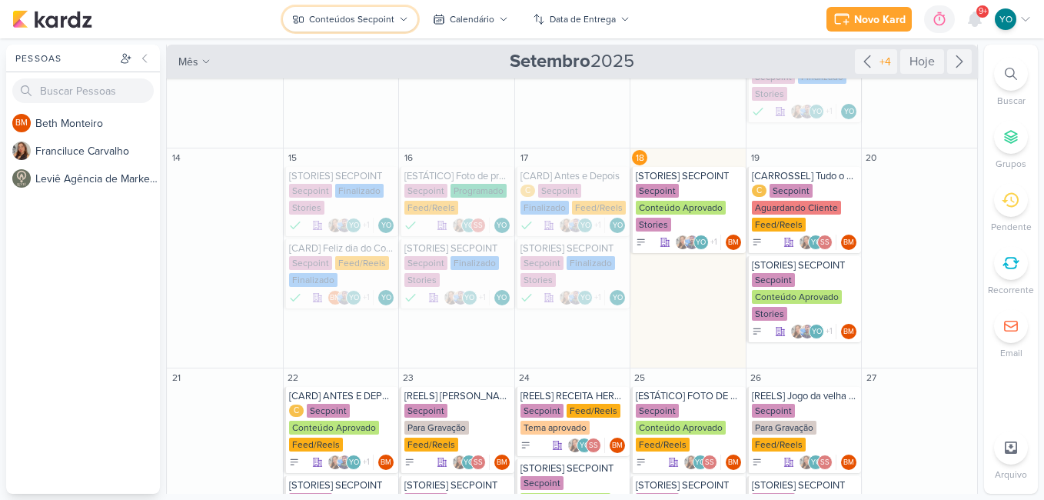
click at [405, 17] on icon at bounding box center [403, 19] width 9 height 9
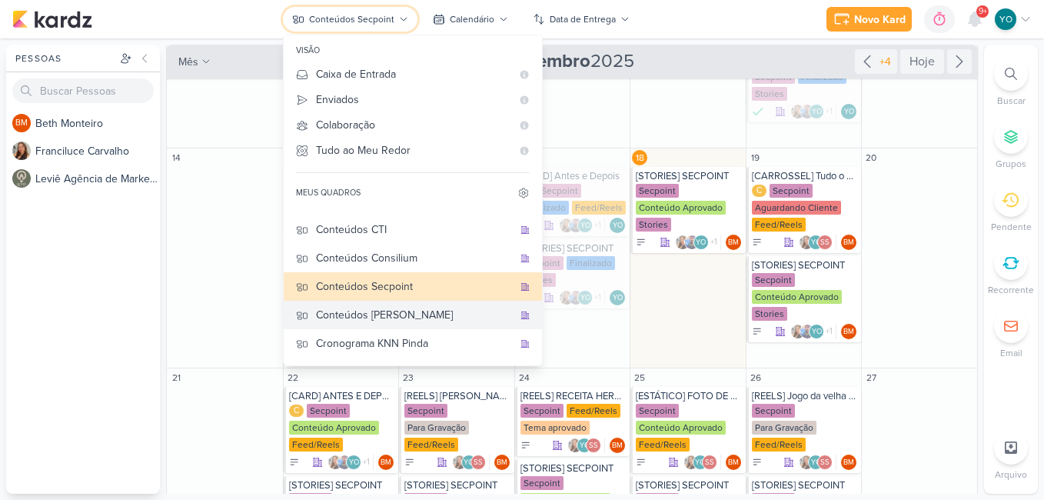
scroll to position [102, 0]
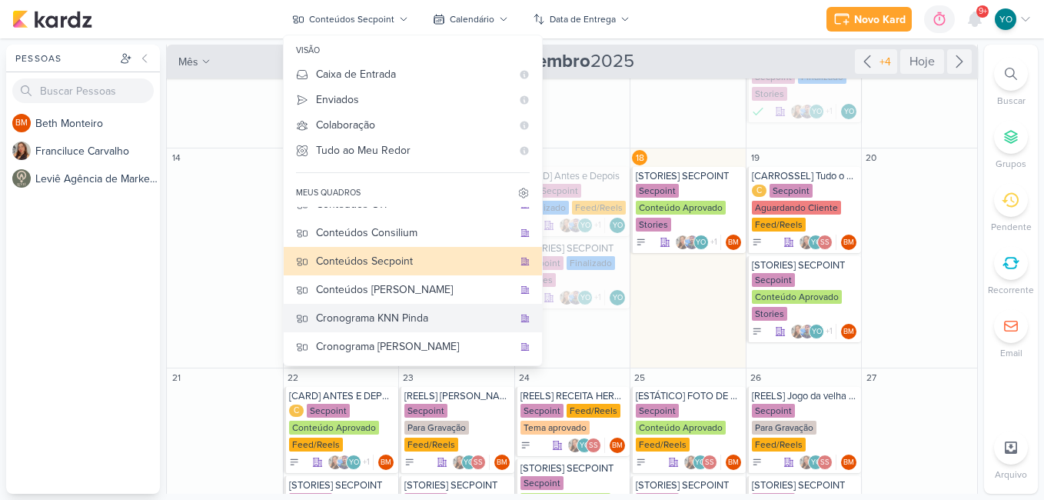
click at [420, 320] on div "Cronograma KNN Pinda" at bounding box center [414, 318] width 197 height 16
